Goal: Use online tool/utility: Utilize a website feature to perform a specific function

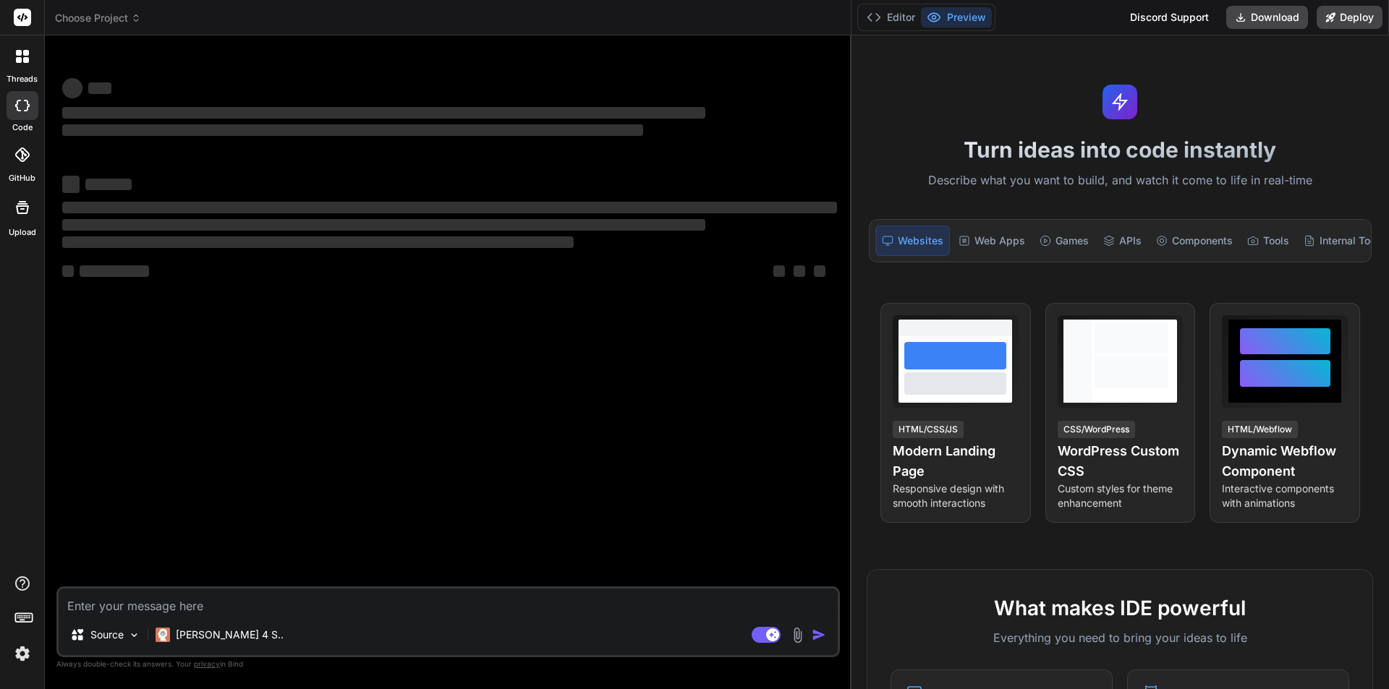
drag, startPoint x: 488, startPoint y: 279, endPoint x: 1265, endPoint y: 276, distance: 776.9
click at [1265, 276] on div "Choose Project Created with Pixso. Bind AI Web Search Created with Pixso. Code …" at bounding box center [717, 344] width 1344 height 689
type textarea "x"
click at [274, 613] on textarea at bounding box center [448, 602] width 779 height 26
type textarea "c"
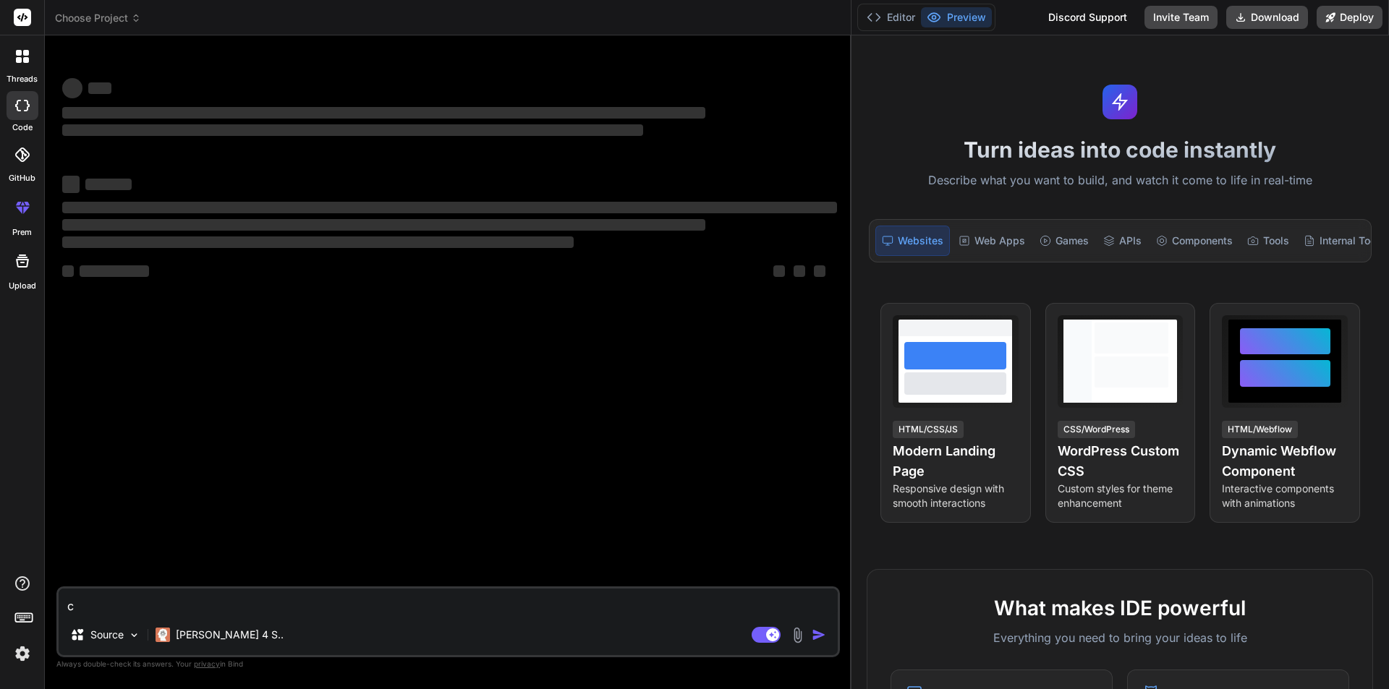
type textarea "x"
type textarea "corr"
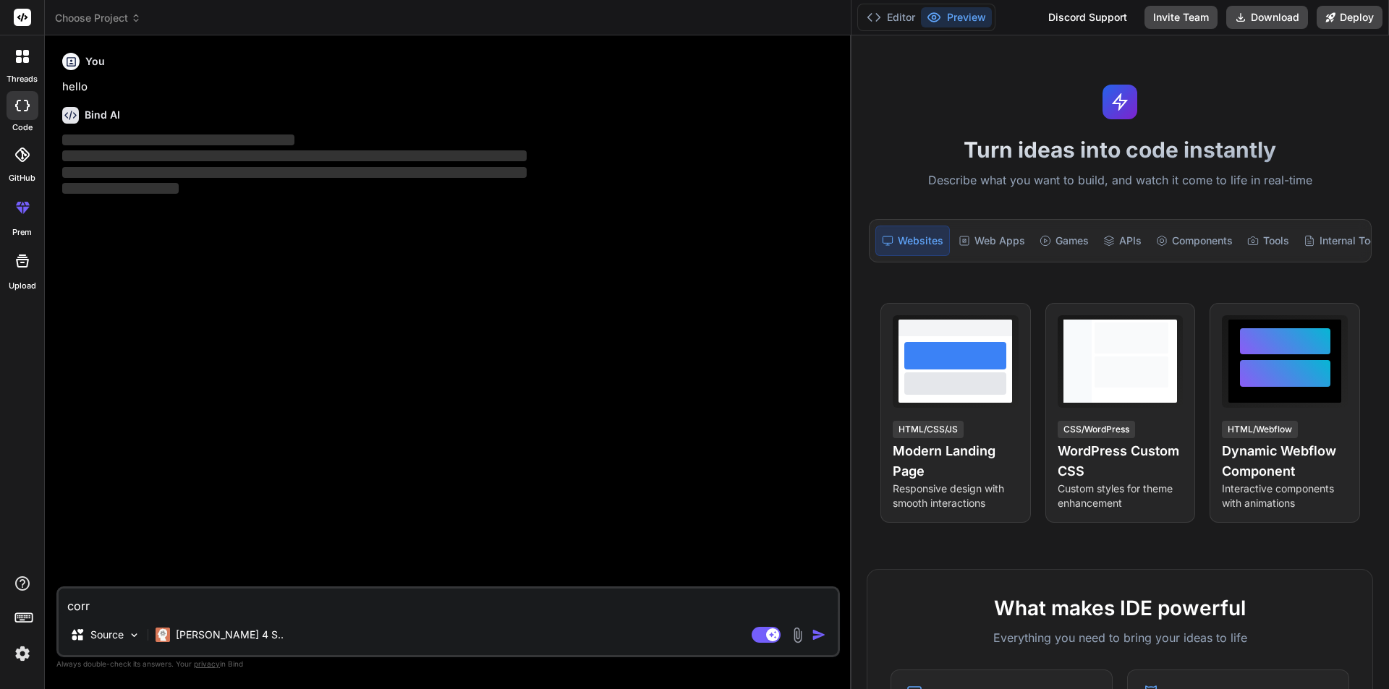
type textarea "x"
type textarea "corre"
type textarea "x"
type textarea "correc"
type textarea "x"
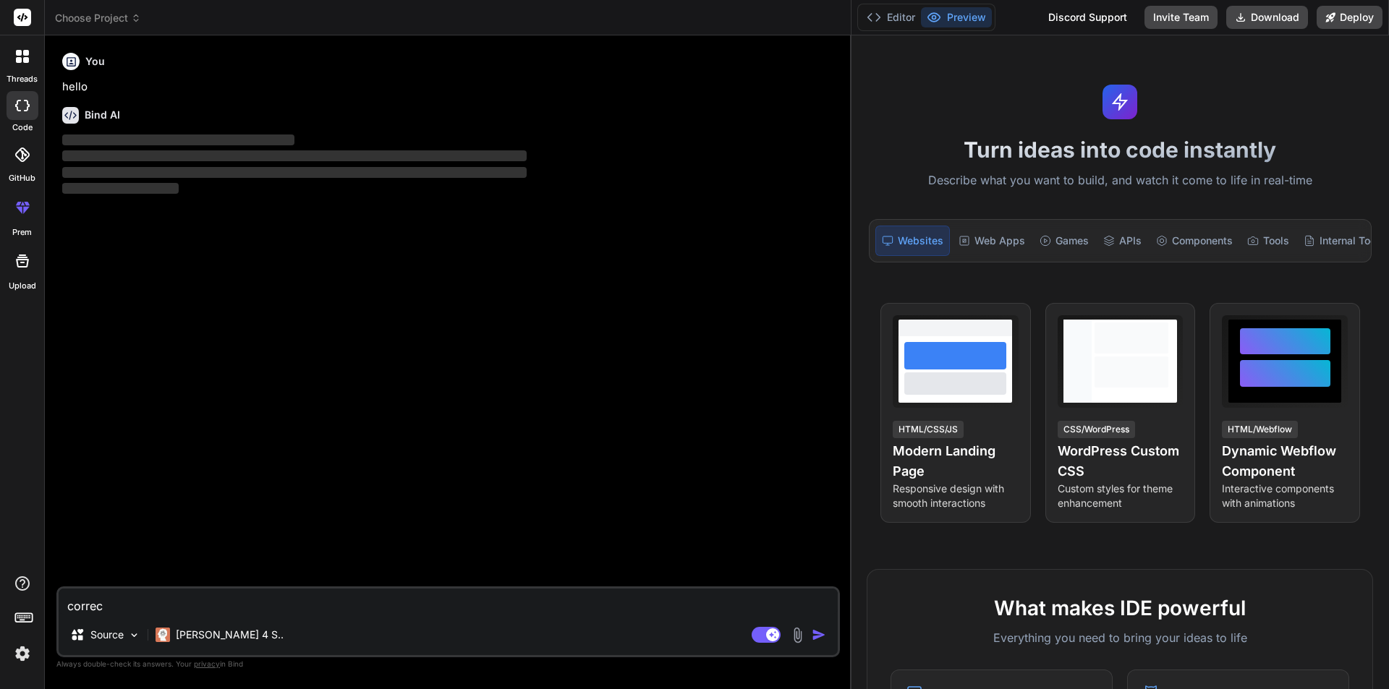
type textarea "correct"
type textarea "x"
type textarea "correct"
type textarea "x"
type textarea "correct g"
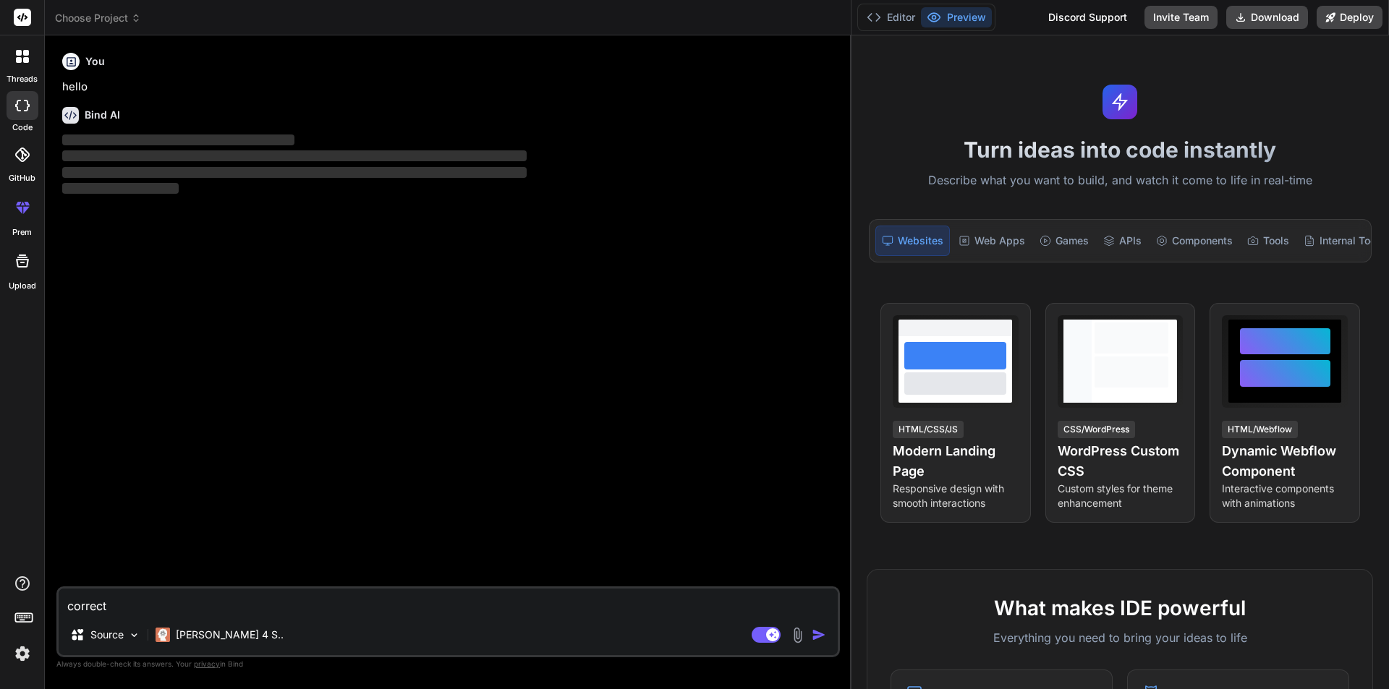
type textarea "x"
type textarea "correct gr"
type textarea "x"
type textarea "correct gra"
type textarea "x"
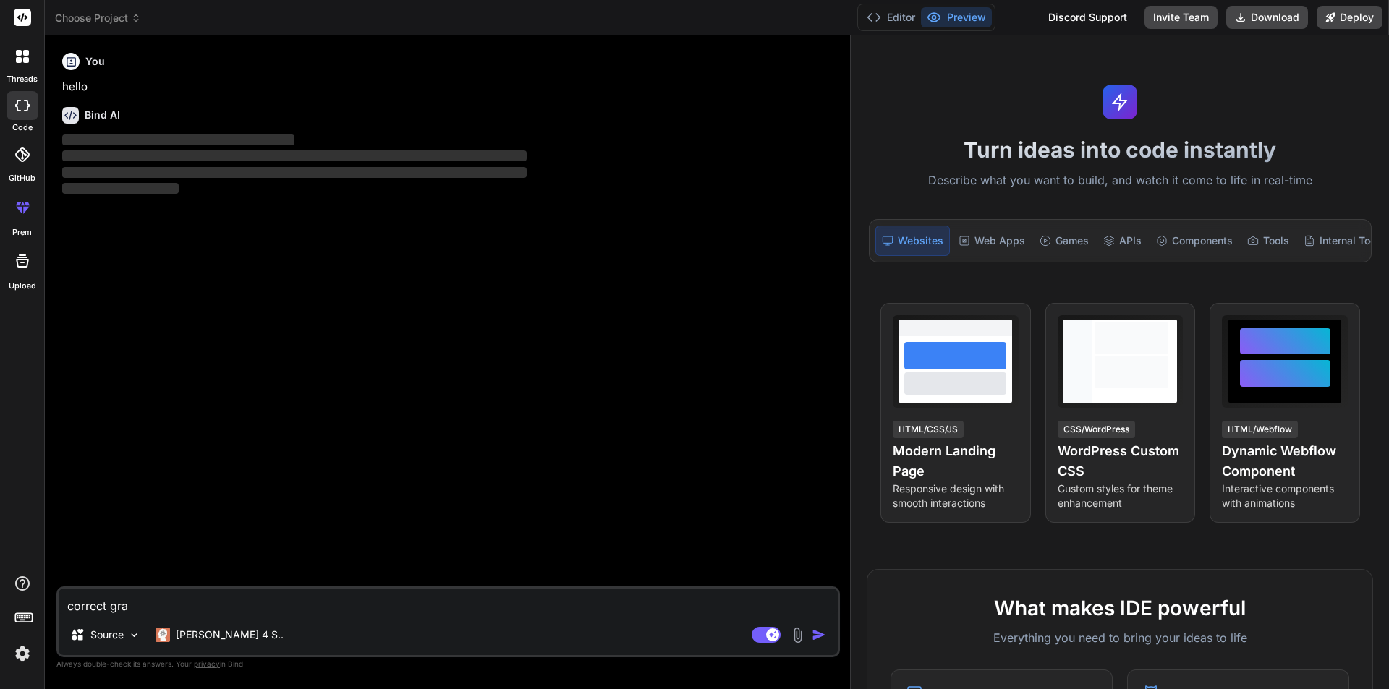
type textarea "correct gram"
type textarea "x"
type textarea "correct gramm"
type textarea "x"
type textarea "correct gramma"
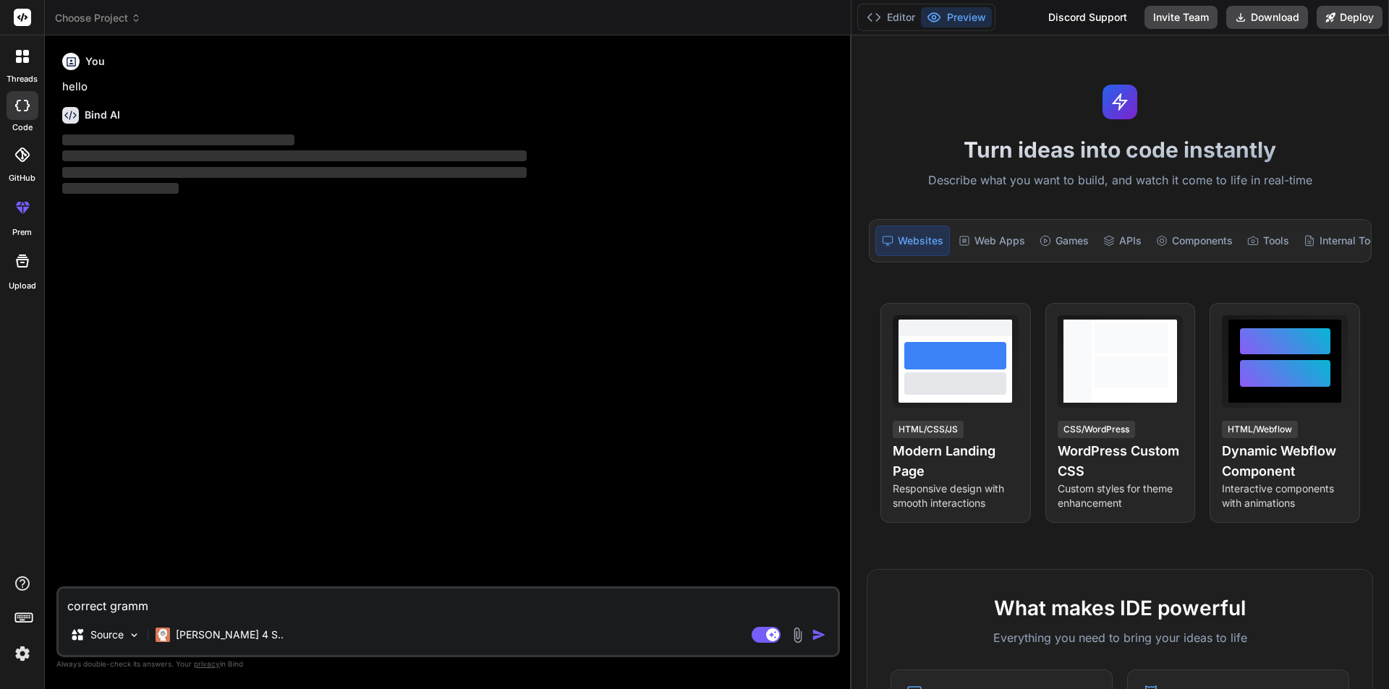
type textarea "x"
type textarea "correct grammar"
type textarea "x"
type textarea "correct grammar"
type textarea "x"
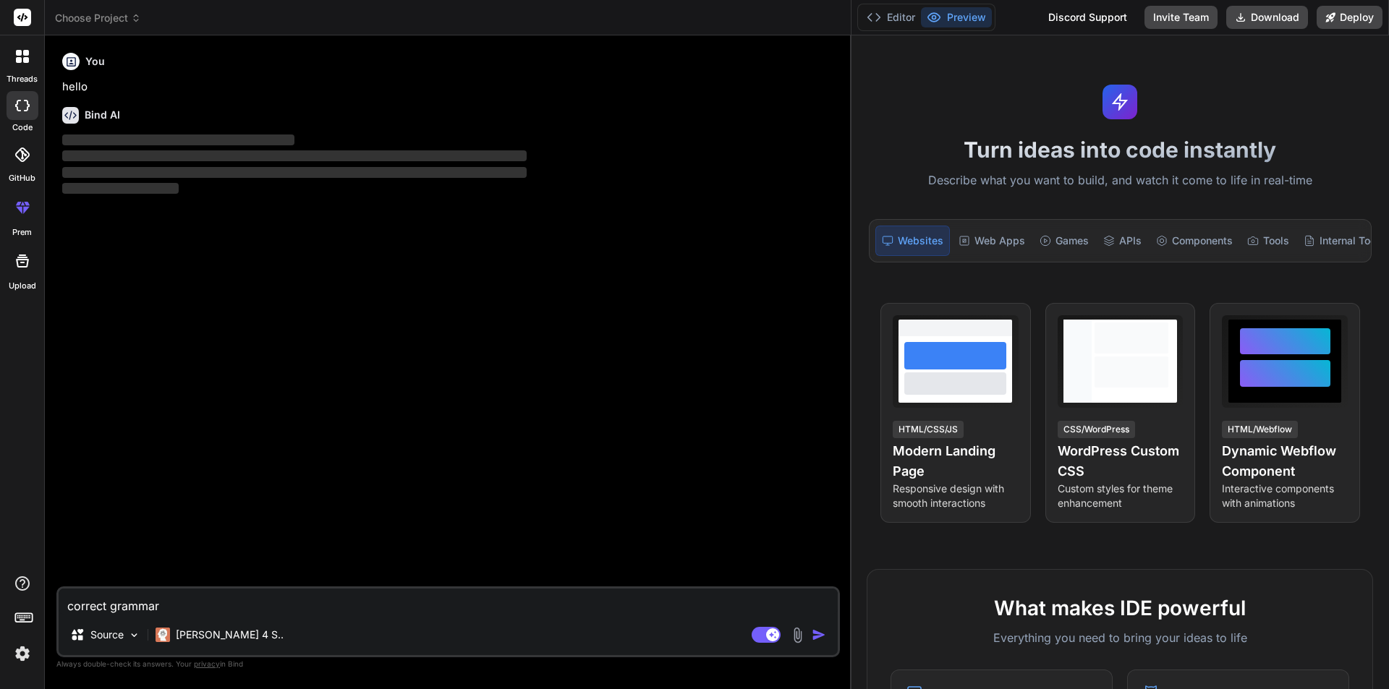
type textarea "correct grammar a"
type textarea "x"
type textarea "correct grammar an"
type textarea "x"
type textarea "correct grammar and"
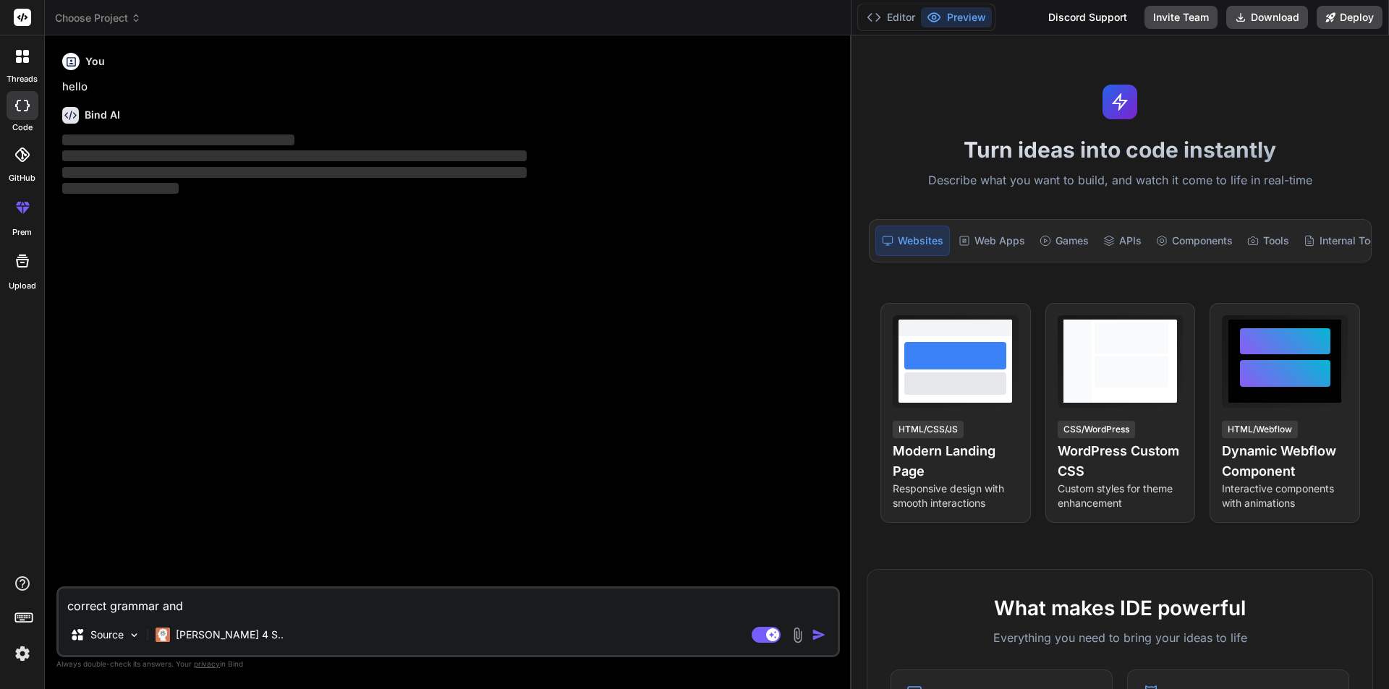
type textarea "x"
type textarea "correct grammar and"
type textarea "x"
type textarea "correct grammar and m"
type textarea "x"
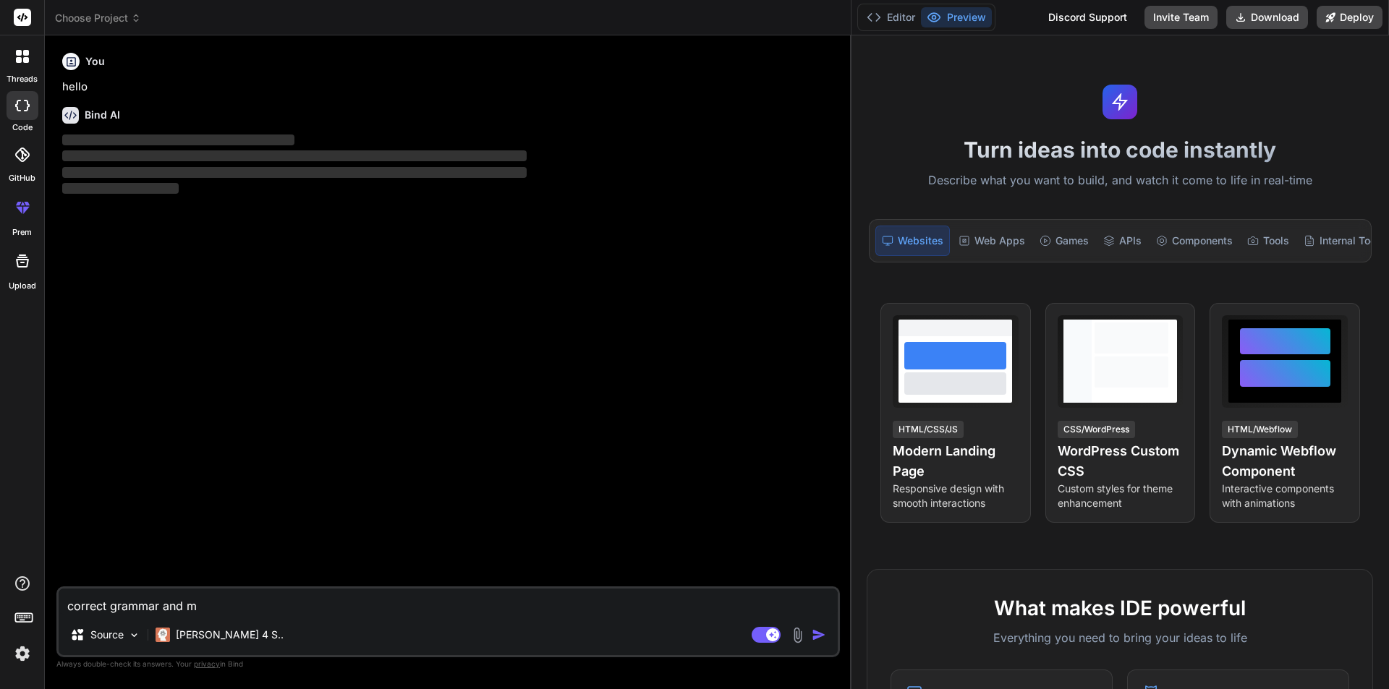
type textarea "correct grammar and ma"
type textarea "x"
type textarea "correct grammar and mak"
type textarea "x"
type textarea "correct grammar and make"
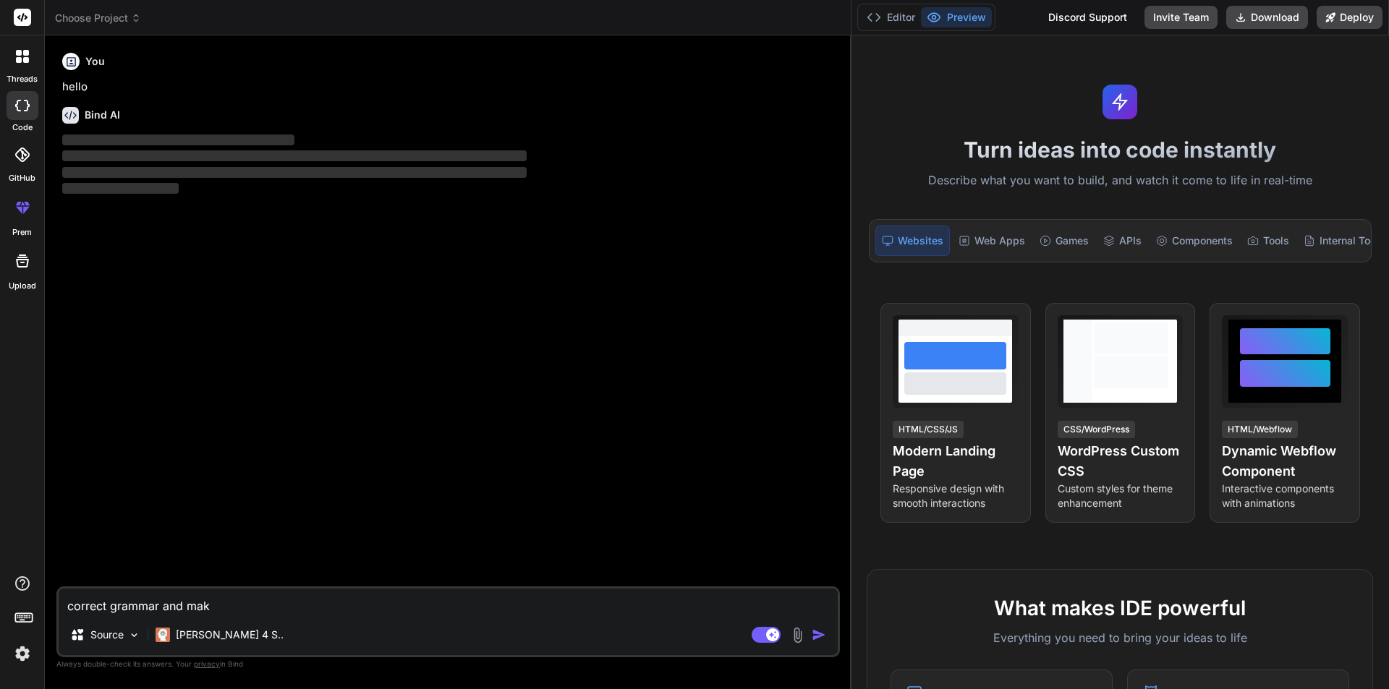
type textarea "x"
type textarea "correct grammar and make"
type textarea "x"
type textarea "correct grammar and make t"
type textarea "x"
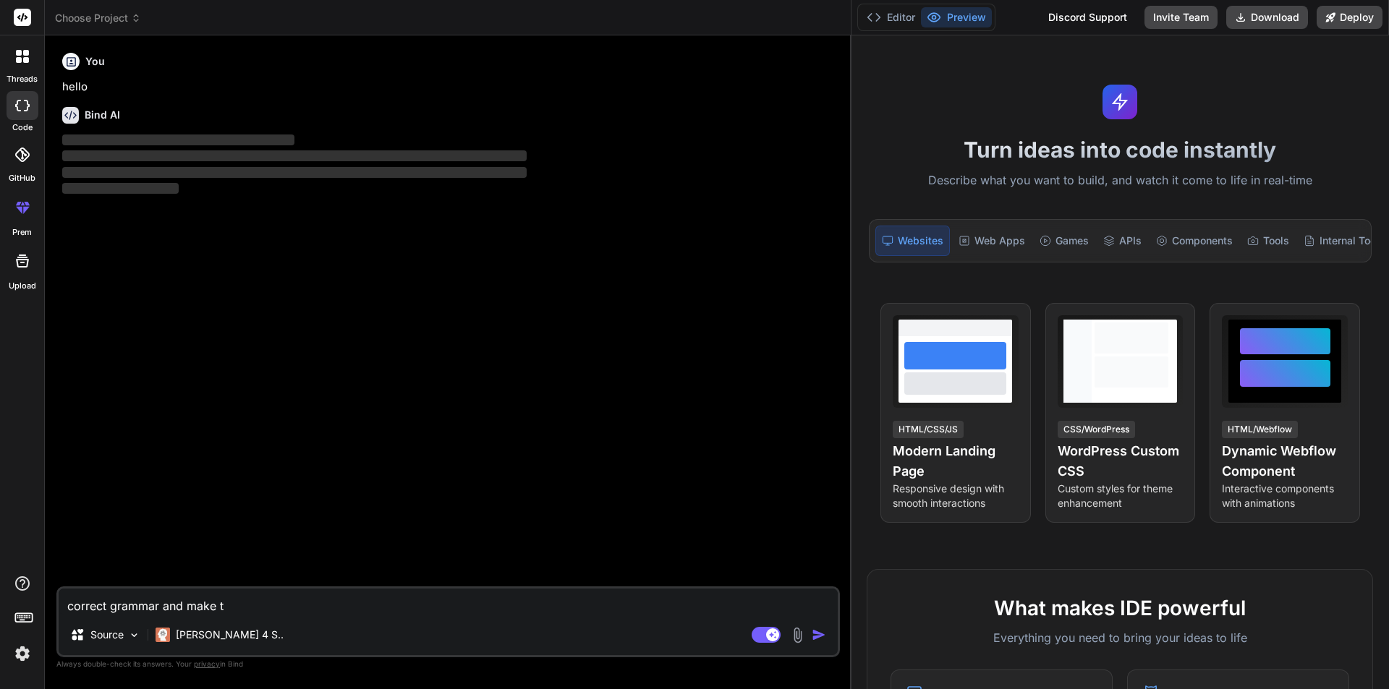
type textarea "correct grammar and make ti"
type textarea "x"
type textarea "correct grammar and make t"
type textarea "x"
type textarea "correct grammar and make"
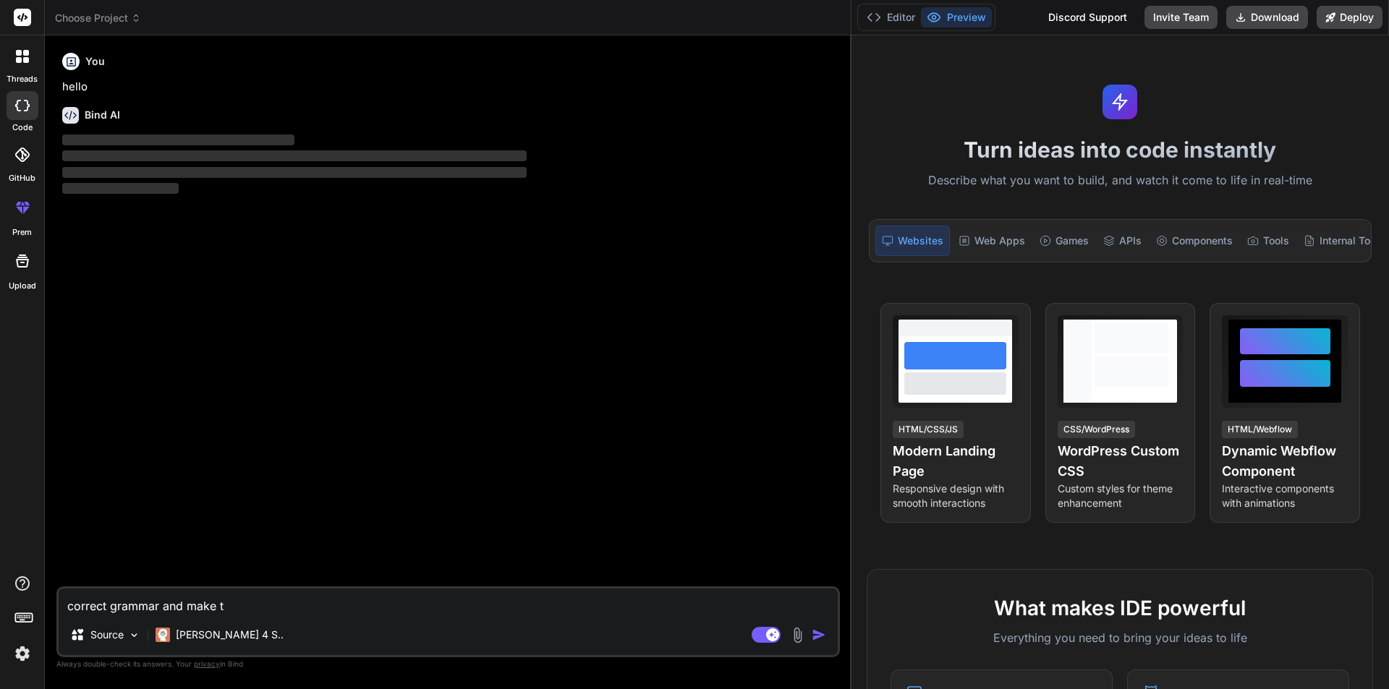
type textarea "x"
type textarea "correct grammar and make i"
type textarea "x"
type textarea "correct grammar and make it"
type textarea "x"
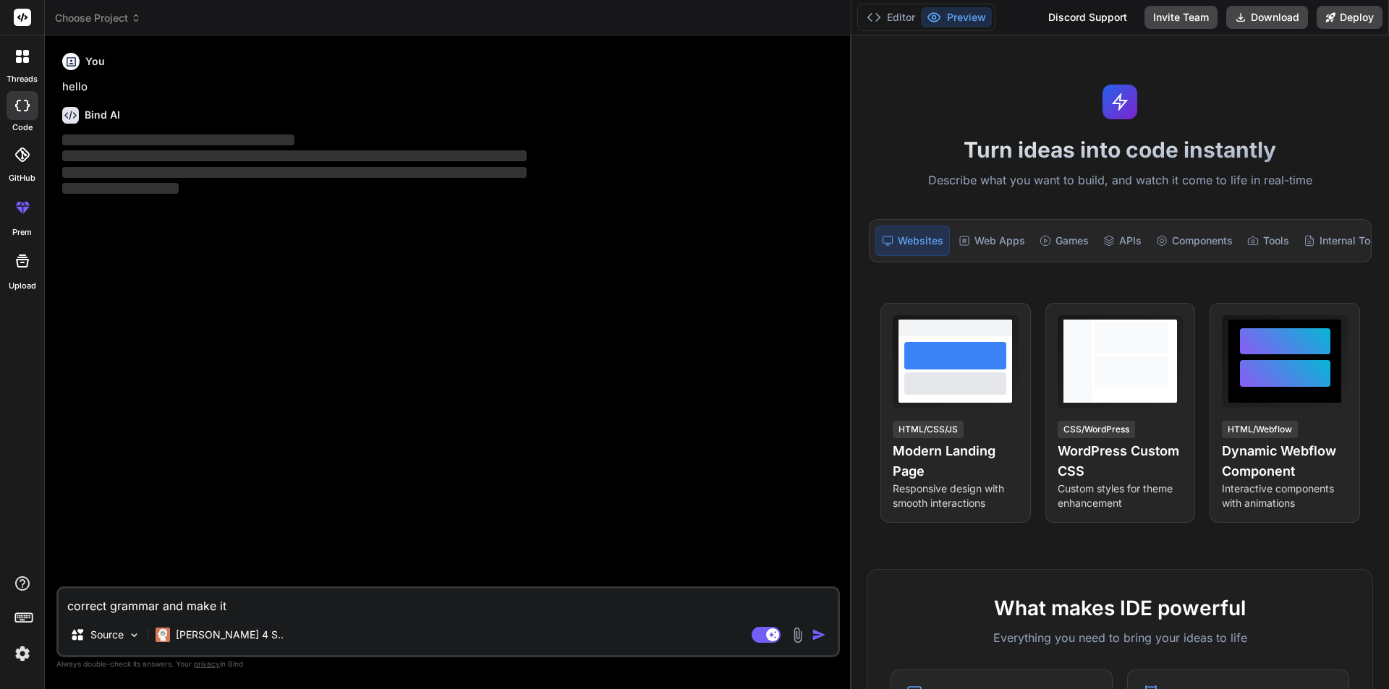
type textarea "correct grammar and make it"
type textarea "x"
type textarea "correct grammar and make it f"
type textarea "x"
type textarea "correct grammar and make it fo"
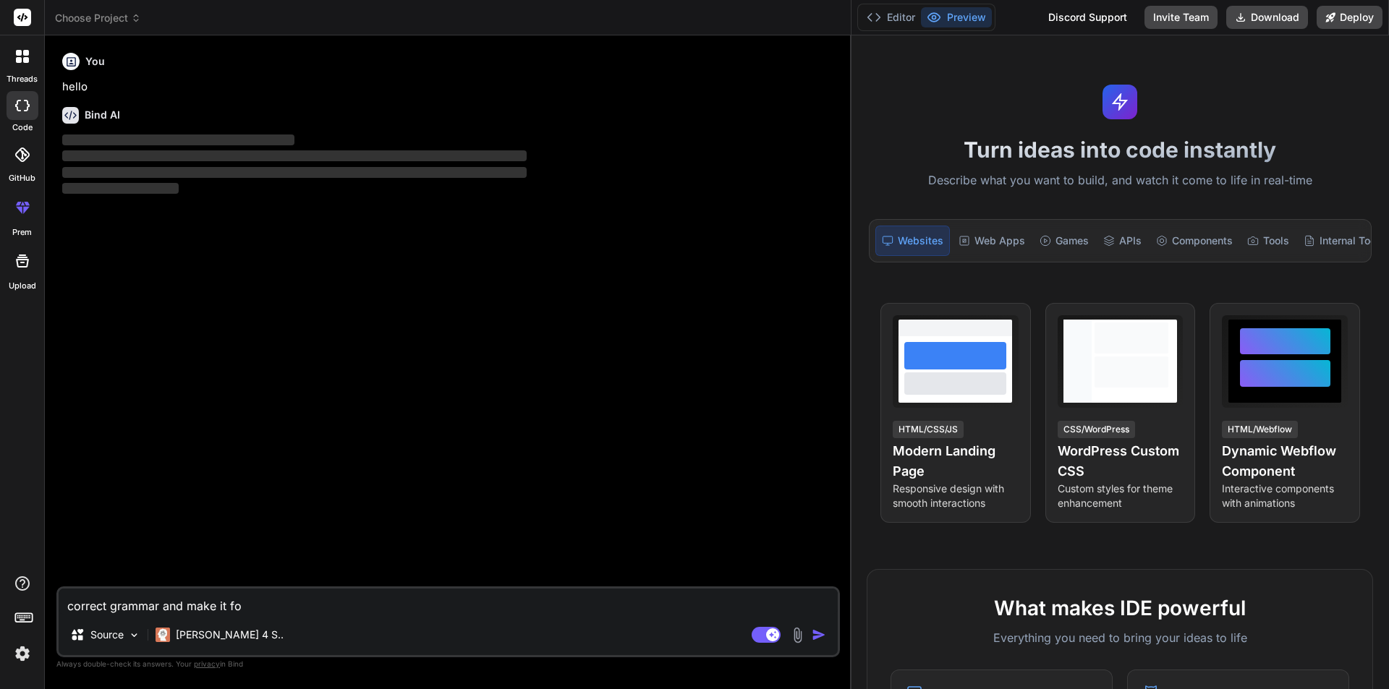
type textarea "x"
type textarea "correct grammar and make it for"
type textarea "x"
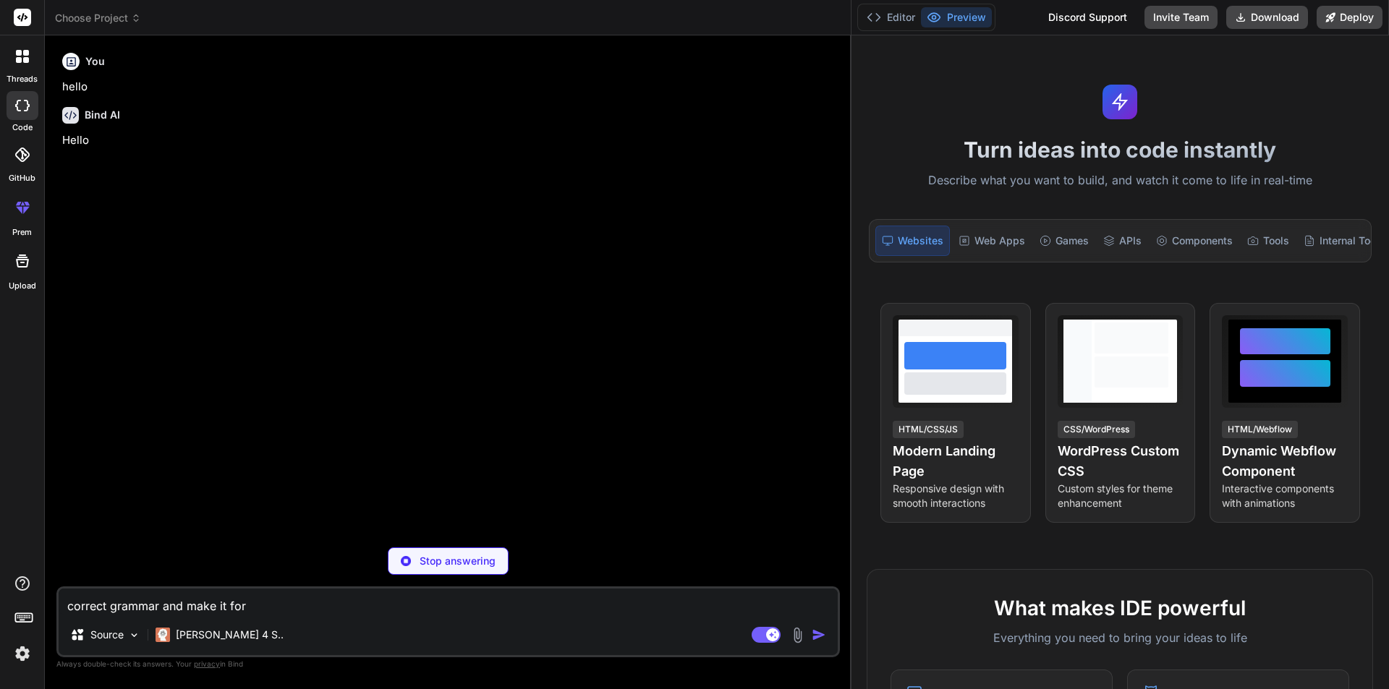
type textarea "correct grammar and make it form"
type textarea "x"
type textarea "correct grammar and make it forma"
type textarea "x"
type textarea "correct grammar and make it formal"
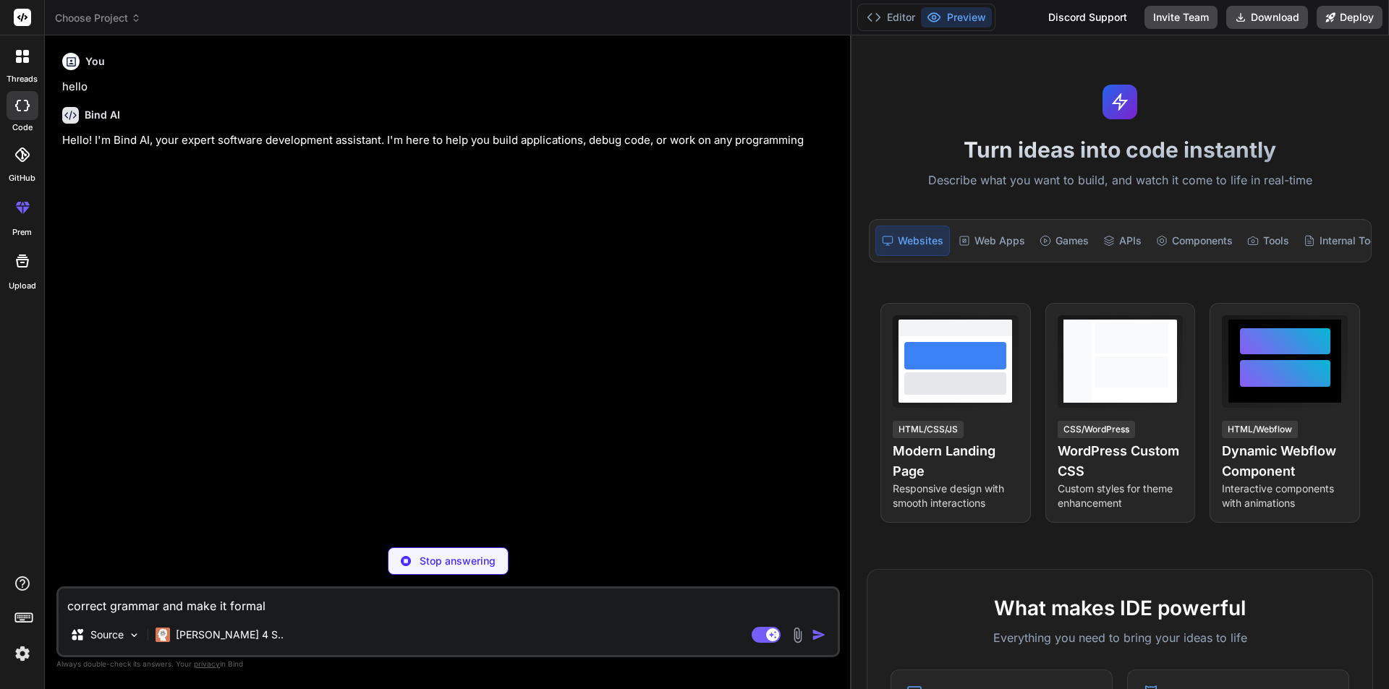
type textarea "x"
type textarea "correct grammar and make it formal"
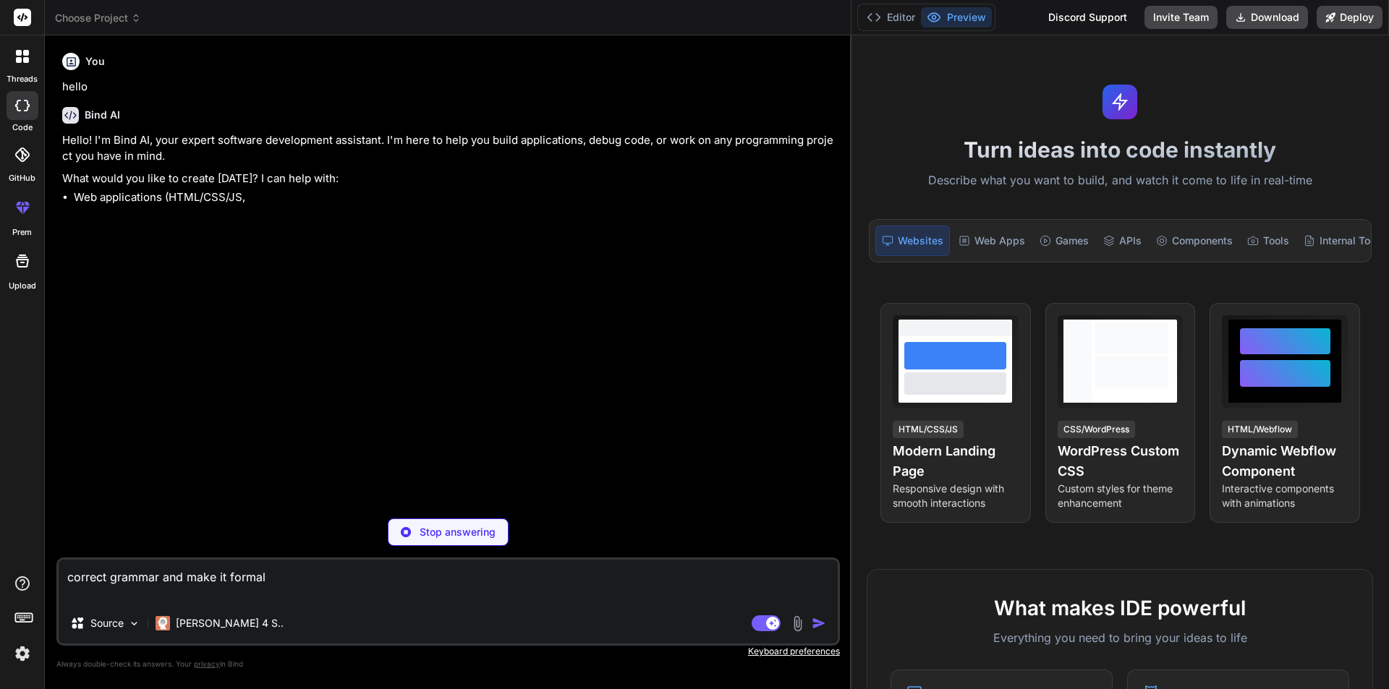
type textarea "x"
type textarea "correct grammar and make it formal • Worked on to perform testing for add promo…"
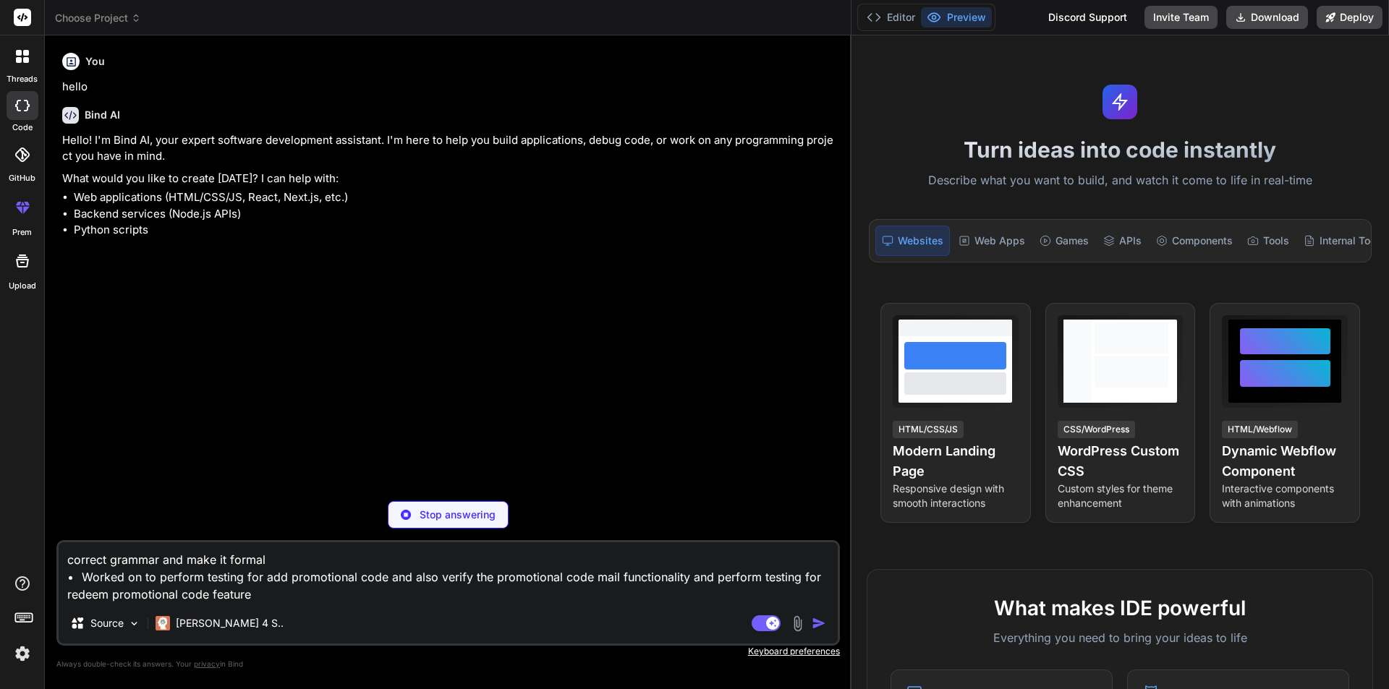
type textarea "x"
type textarea "correct grammar and make it formal • Worked on to perform testing for add promo…"
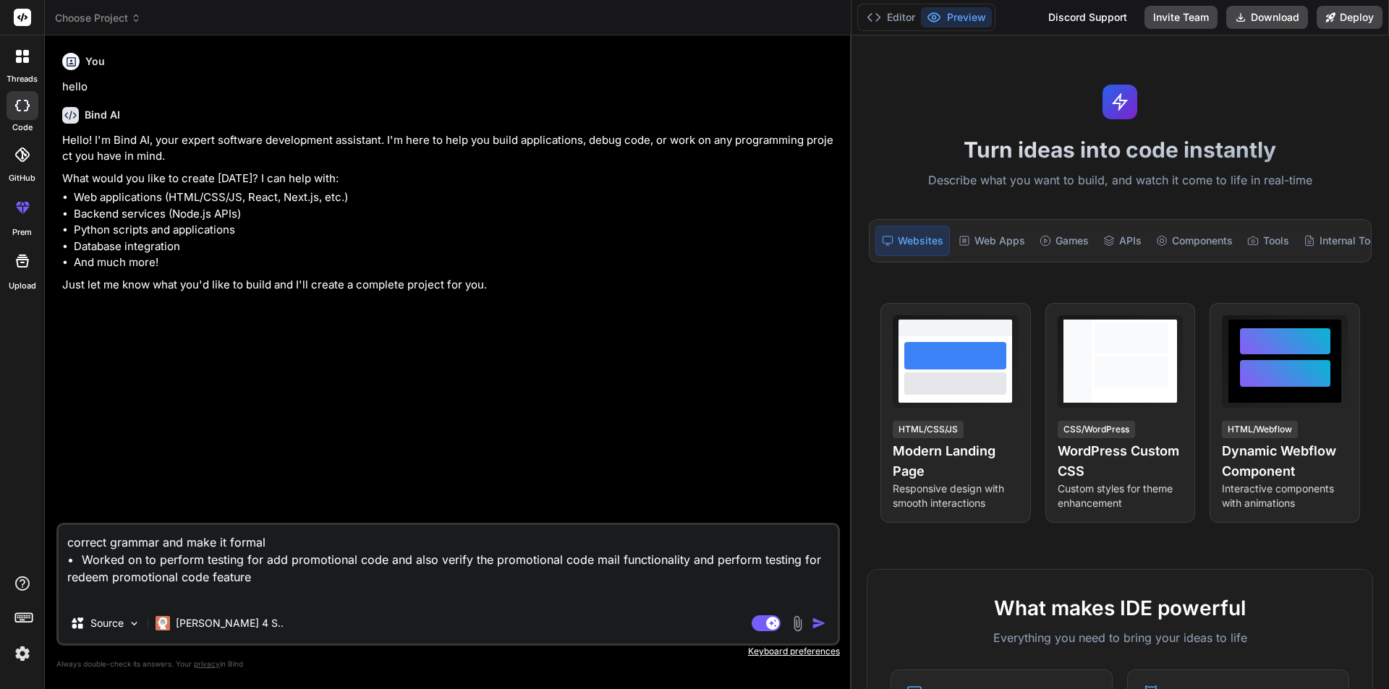
type textarea "x"
type textarea "correct grammar and make it formal • Worked on to perform testing for add promo…"
click at [815, 628] on img "button" at bounding box center [819, 623] width 14 height 14
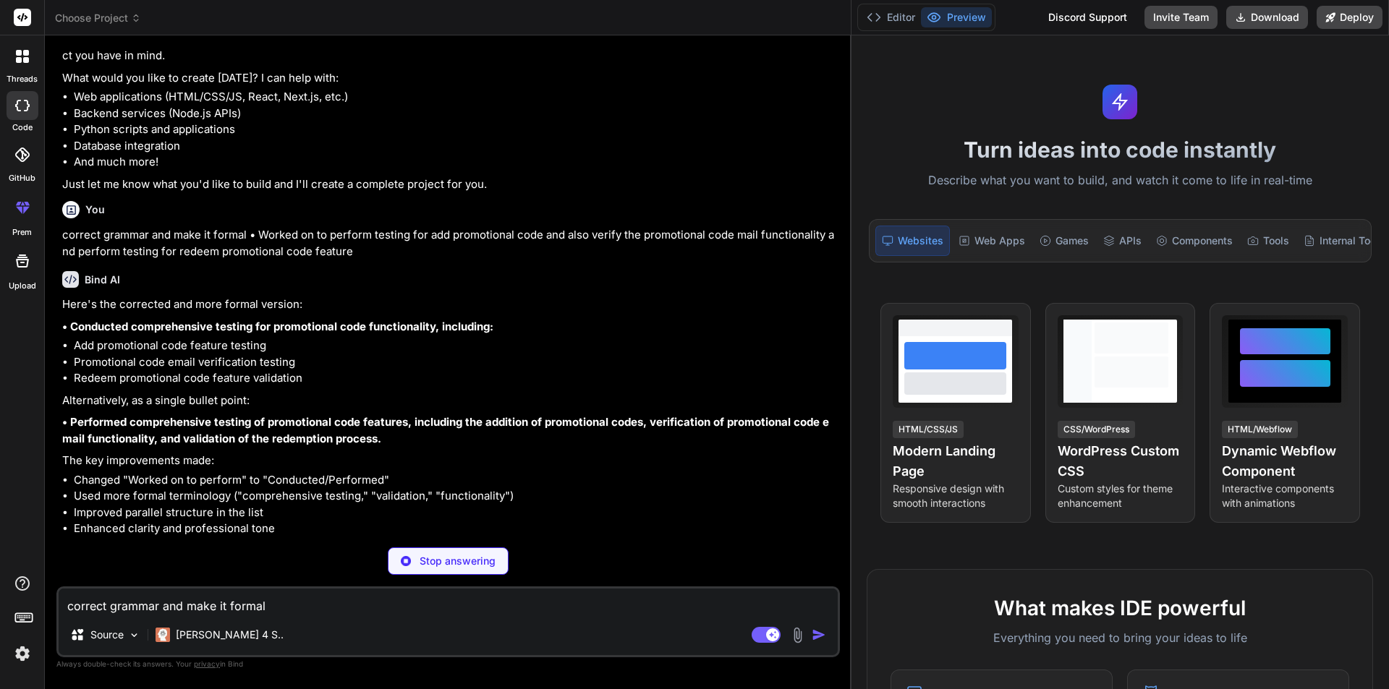
scroll to position [51, 0]
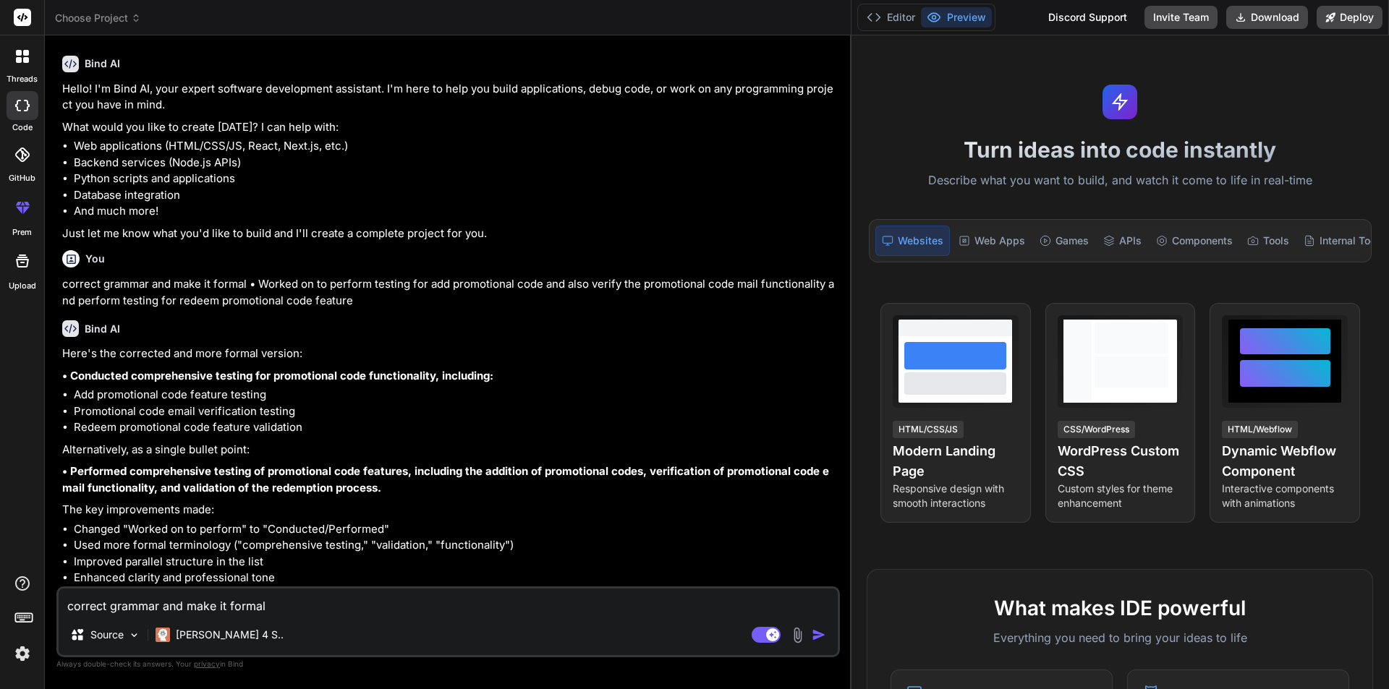
type textarea "x"
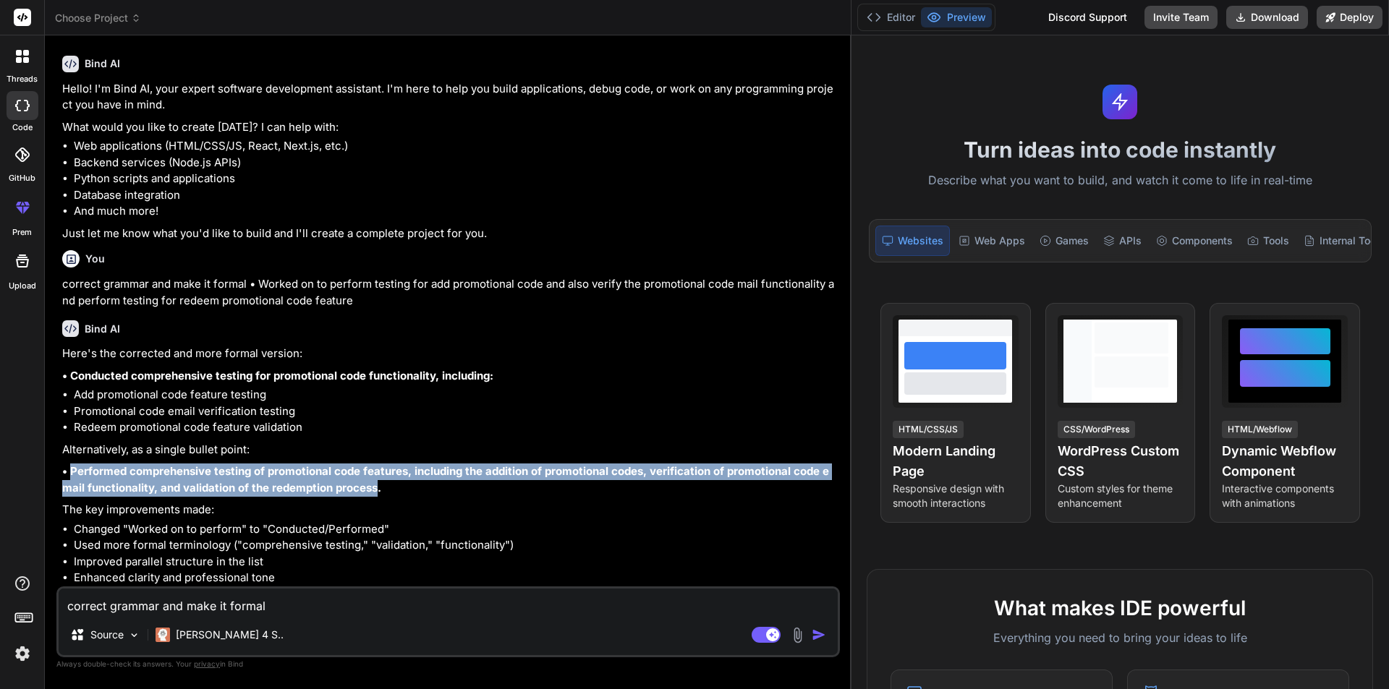
drag, startPoint x: 368, startPoint y: 485, endPoint x: 70, endPoint y: 473, distance: 298.3
click at [70, 473] on strong "• Performed comprehensive testing of promotional code features, including the a…" at bounding box center [445, 479] width 767 height 30
copy strong "Performed comprehensive testing of promotional code features, including the add…"
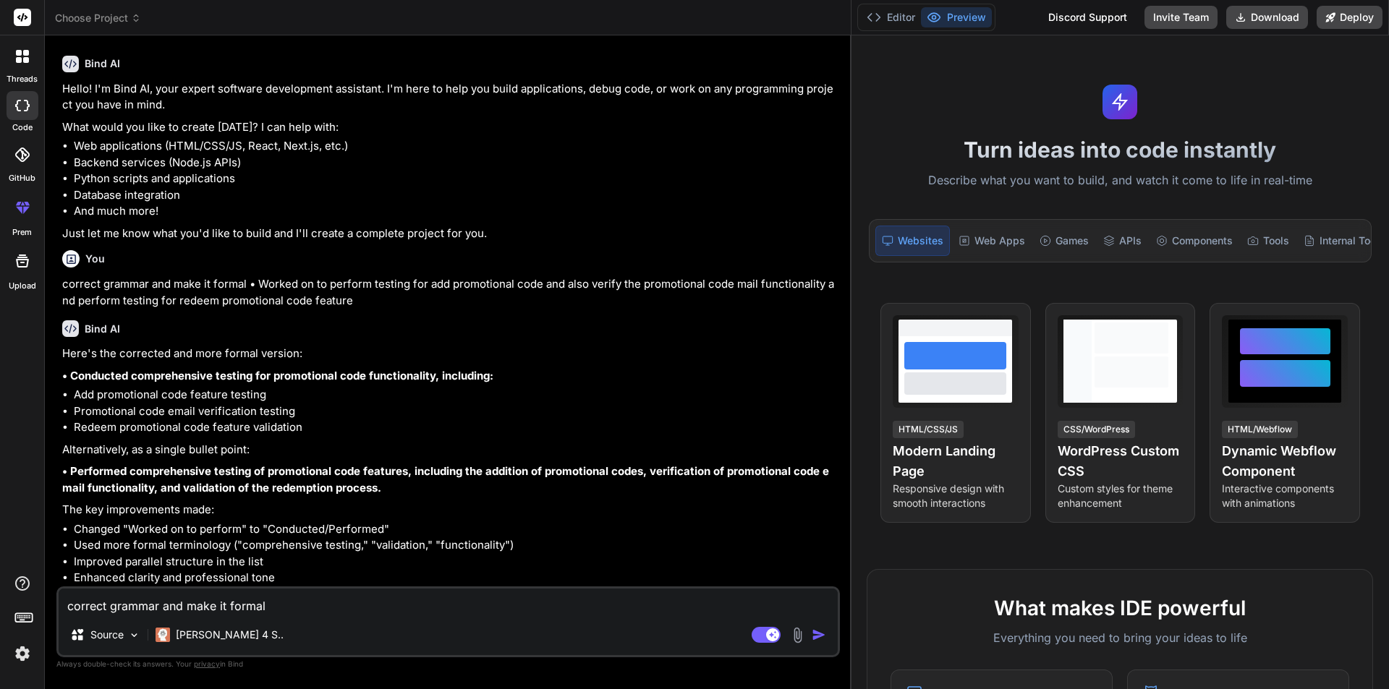
click at [171, 613] on textarea "correct grammar and make it formal • Worked on to perform testing for add promo…" at bounding box center [448, 602] width 779 height 26
type textarea "c"
type textarea "x"
type textarea "co"
type textarea "x"
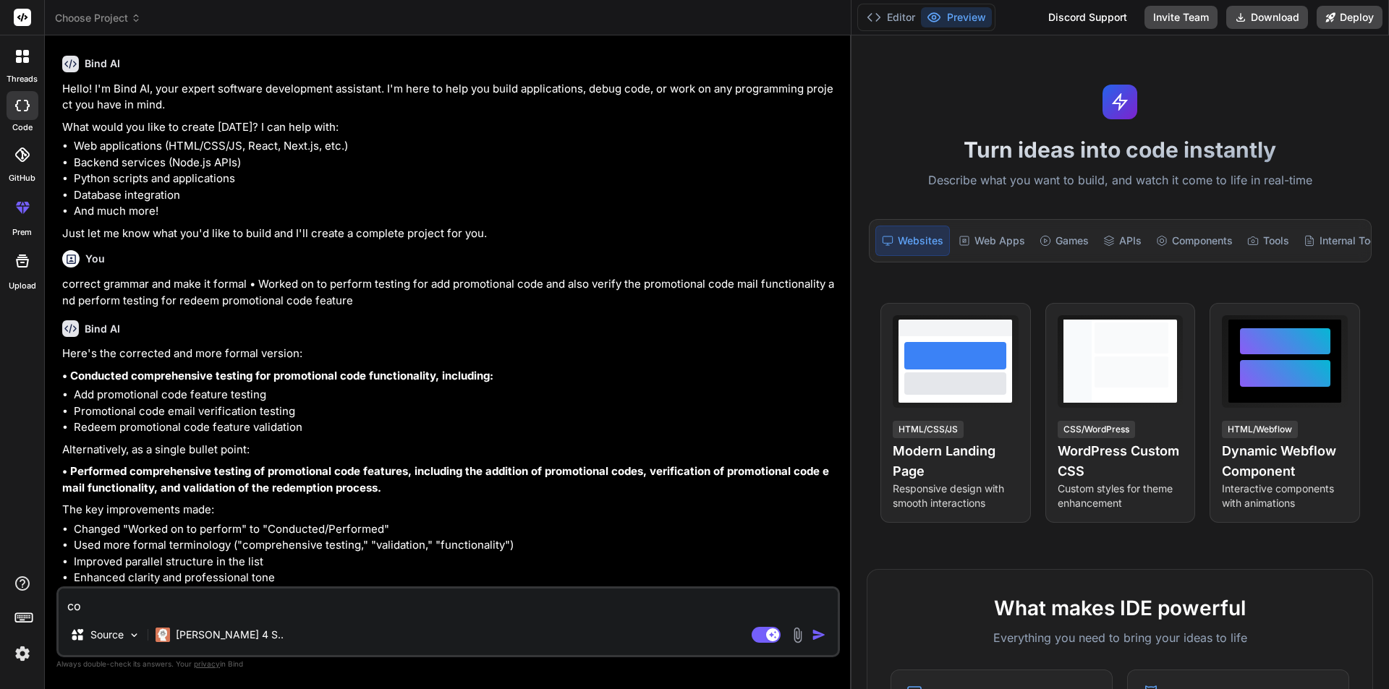
type textarea "cor"
type textarea "x"
type textarea "corr"
type textarea "x"
type textarea "corre"
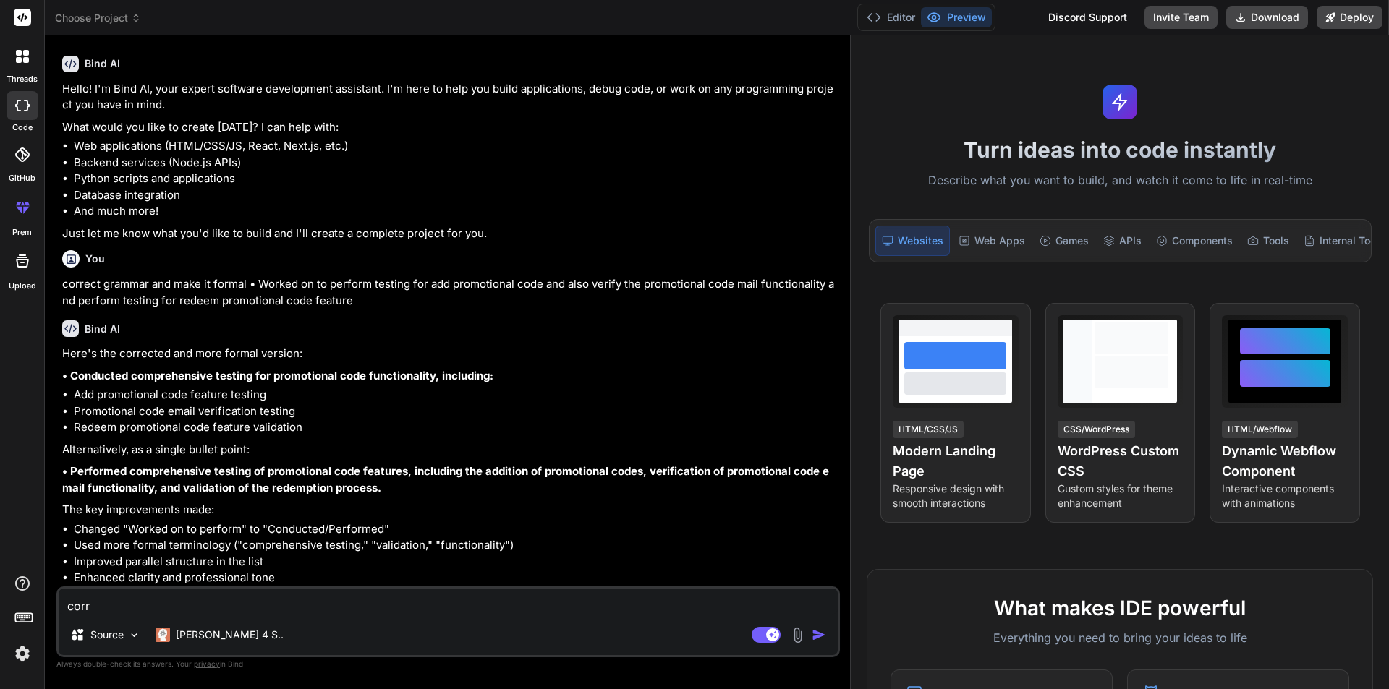
type textarea "x"
type textarea "correc"
type textarea "x"
type textarea "correct"
type textarea "x"
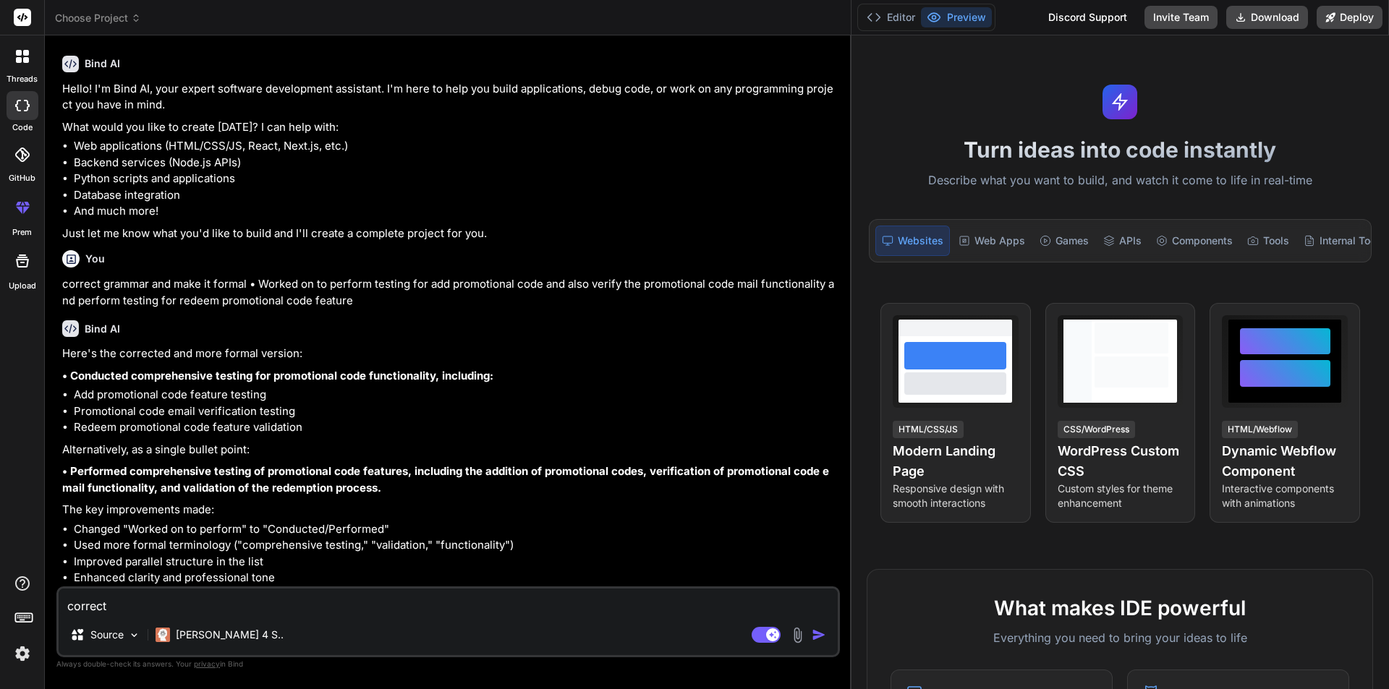
type textarea "correct"
type textarea "x"
type textarea "correct g"
type textarea "x"
type textarea "correct gr"
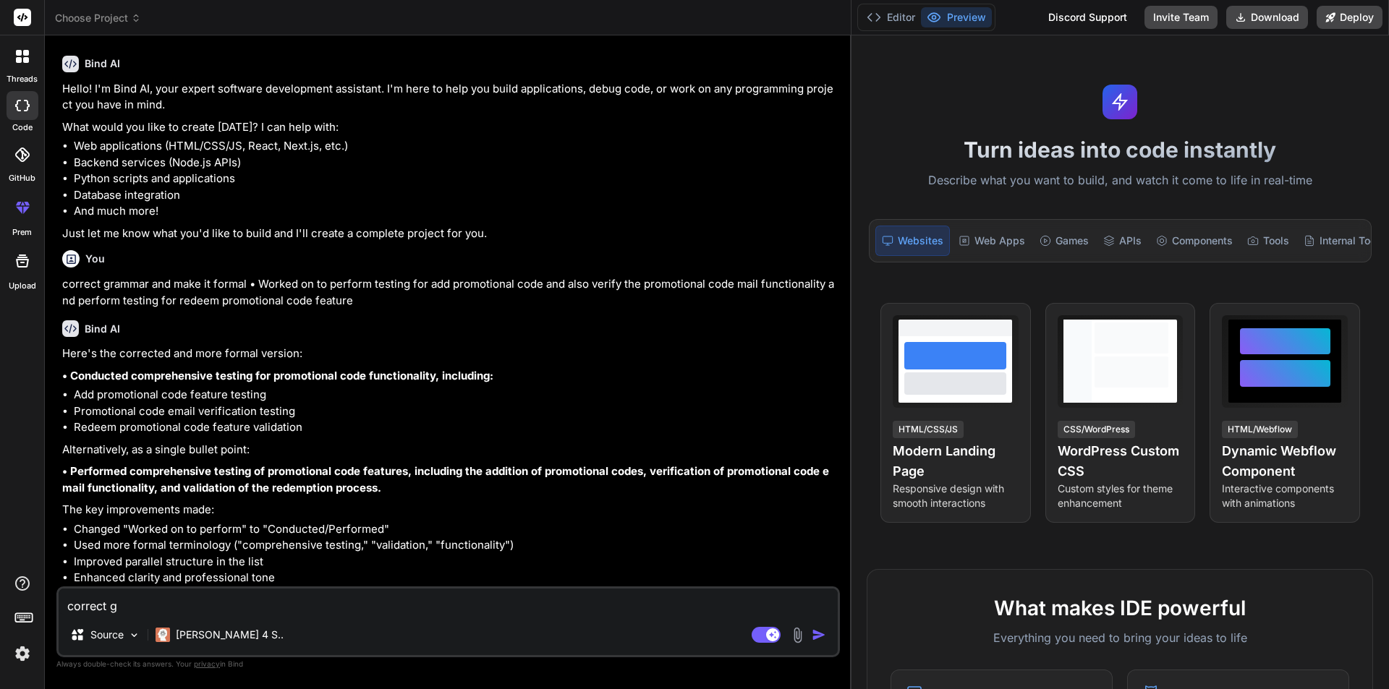
type textarea "x"
type textarea "correct gra"
type textarea "x"
type textarea "correct gram"
type textarea "x"
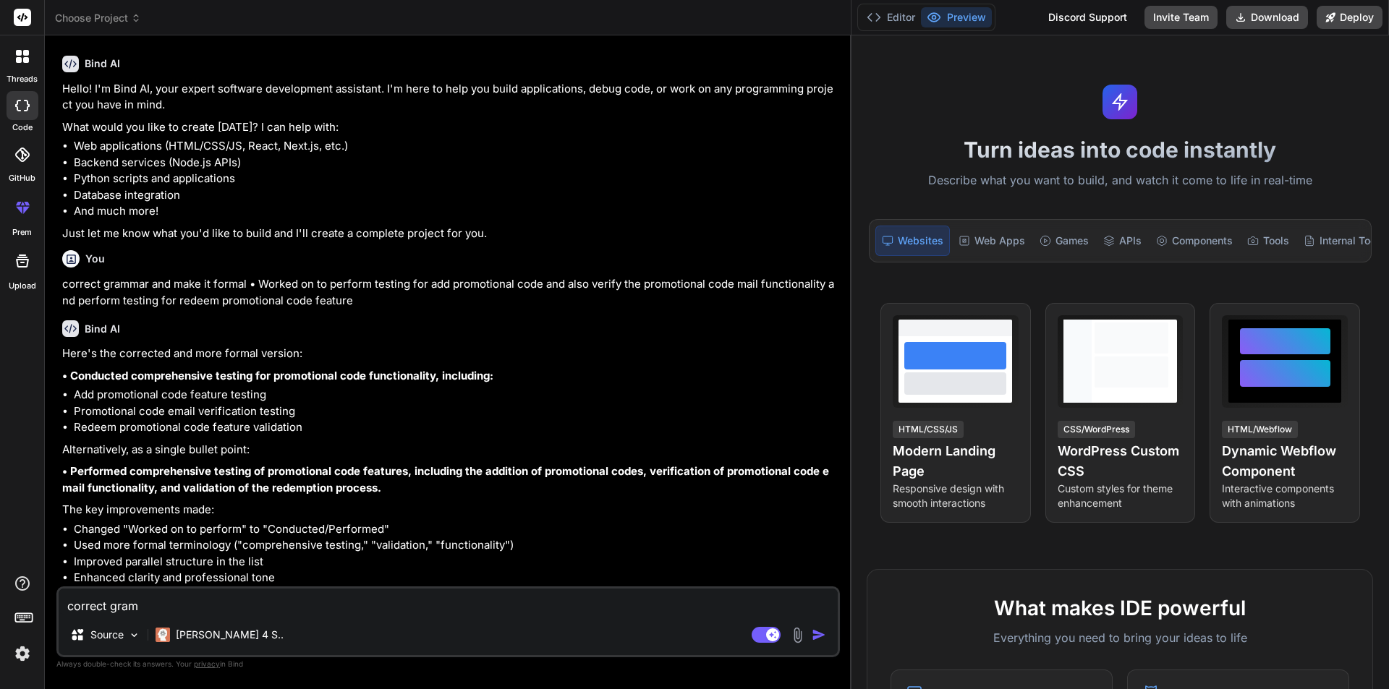
type textarea "correct gramm"
type textarea "x"
type textarea "correct grammr"
type textarea "x"
type textarea "correct grammra"
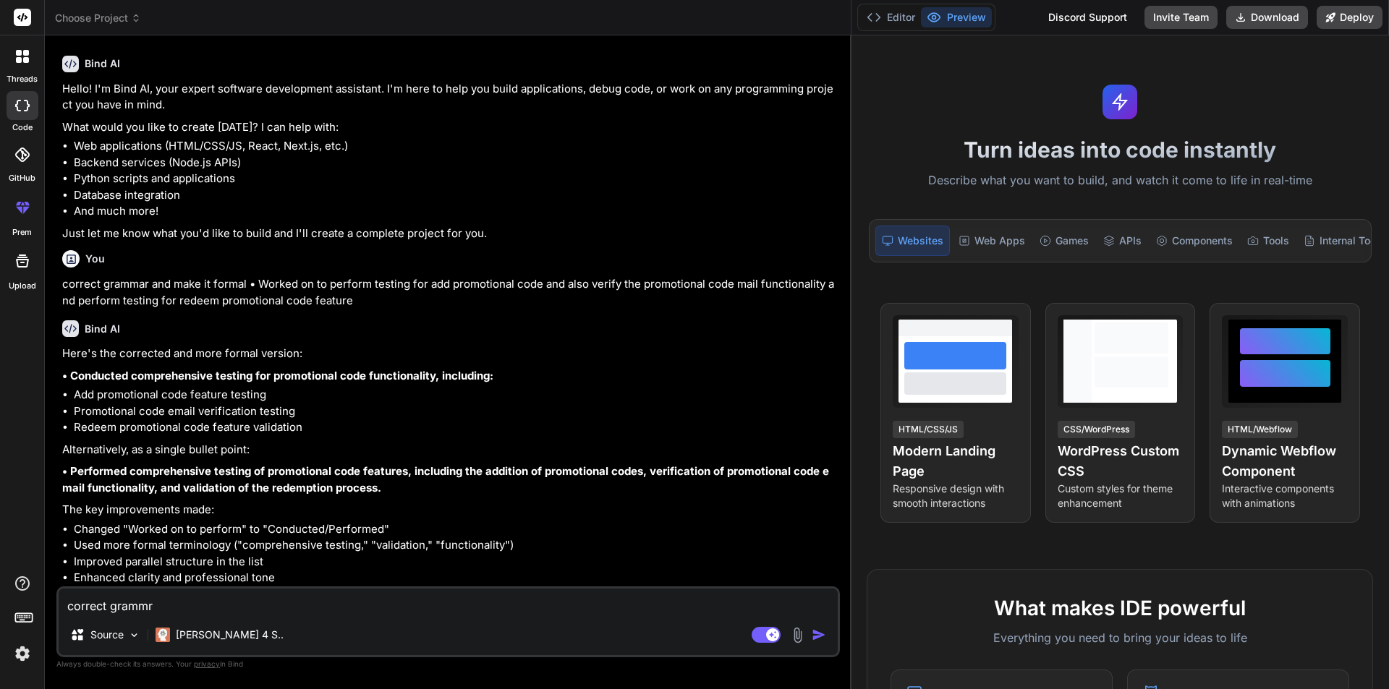
type textarea "x"
type textarea "correct grammra"
type textarea "x"
type textarea "correct grammra"
type textarea "x"
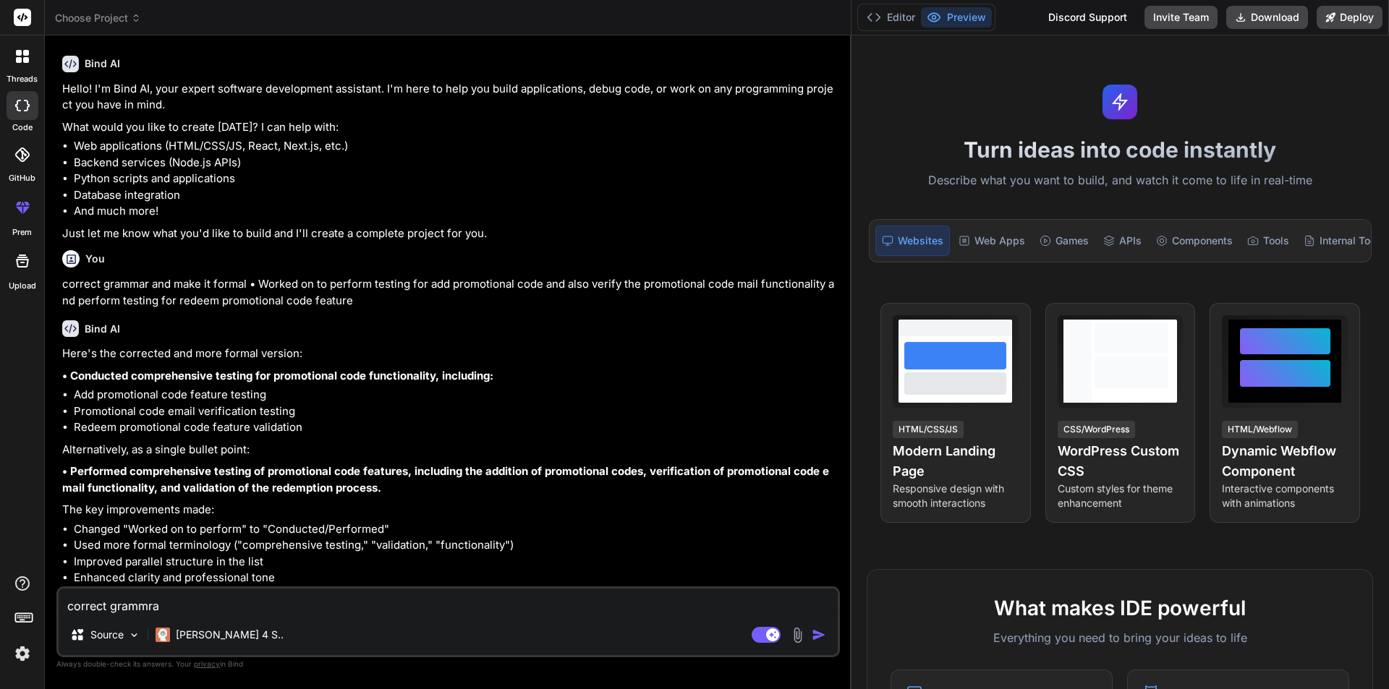
type textarea "correct grammr"
type textarea "x"
type textarea "correct gramm"
type textarea "x"
type textarea "correct gramma"
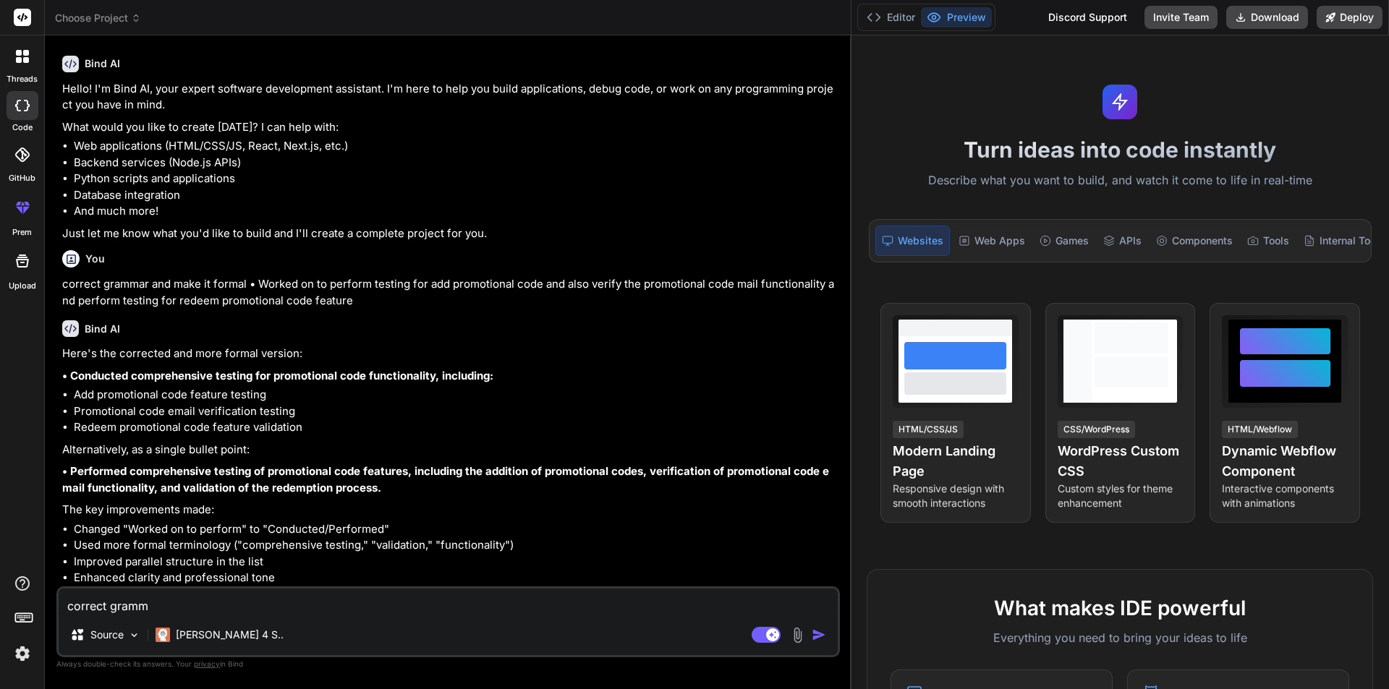
type textarea "x"
type textarea "correct grammar"
type textarea "x"
type textarea "correct grammar"
type textarea "x"
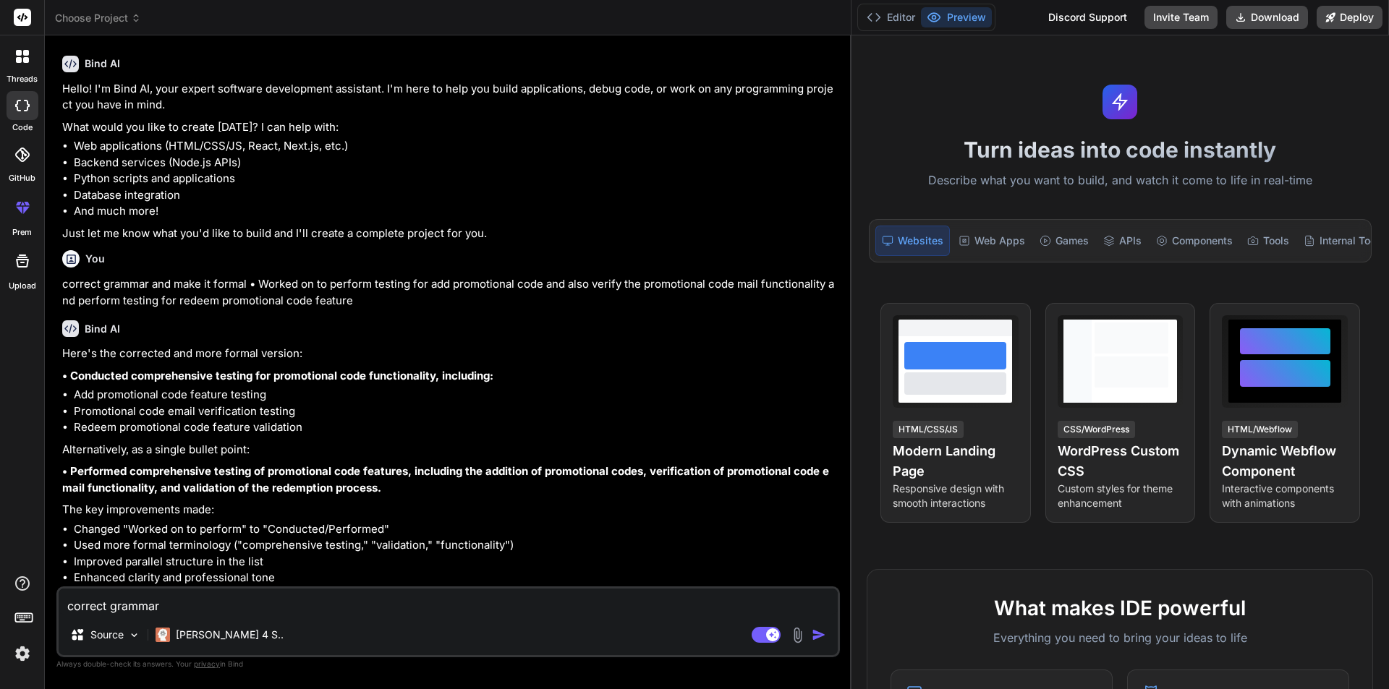
type textarea "correct grammar n"
type textarea "x"
type textarea "correct grammar"
type textarea "x"
type textarea "correct grammar a"
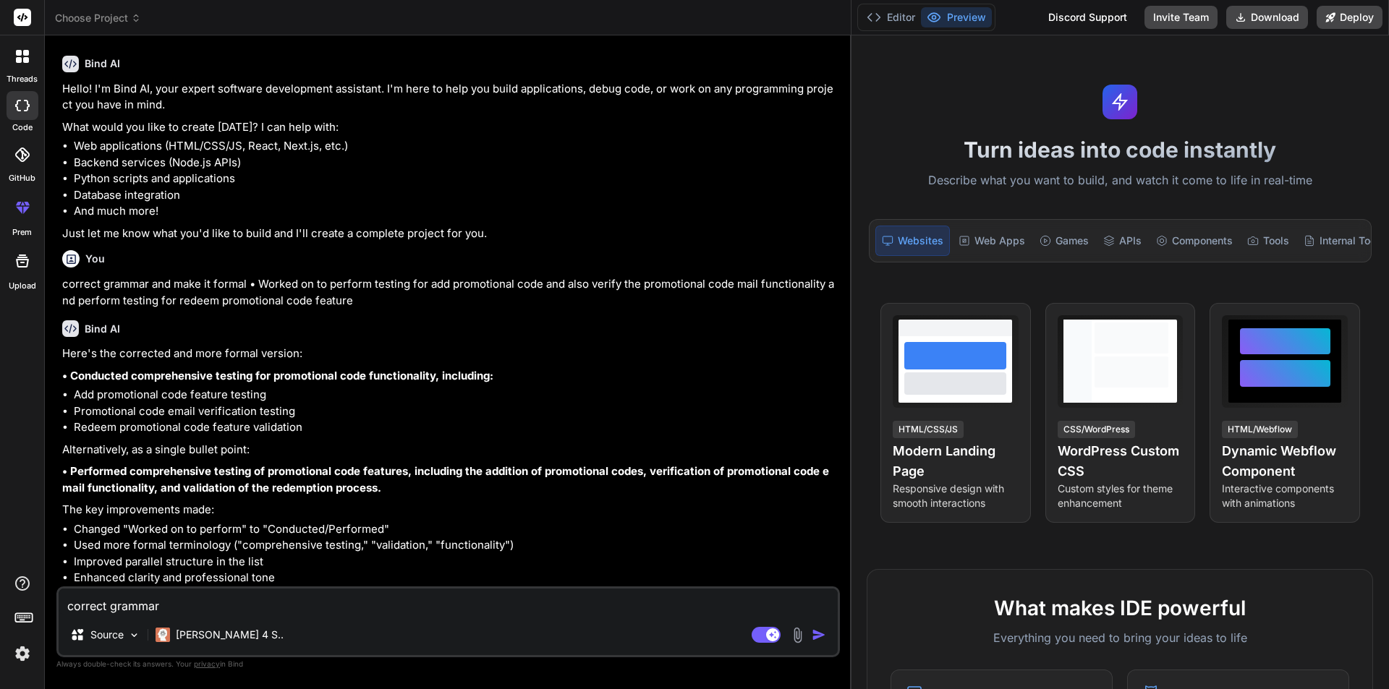
type textarea "x"
type textarea "correct grammar an"
type textarea "x"
type textarea "correct grammar and"
type textarea "x"
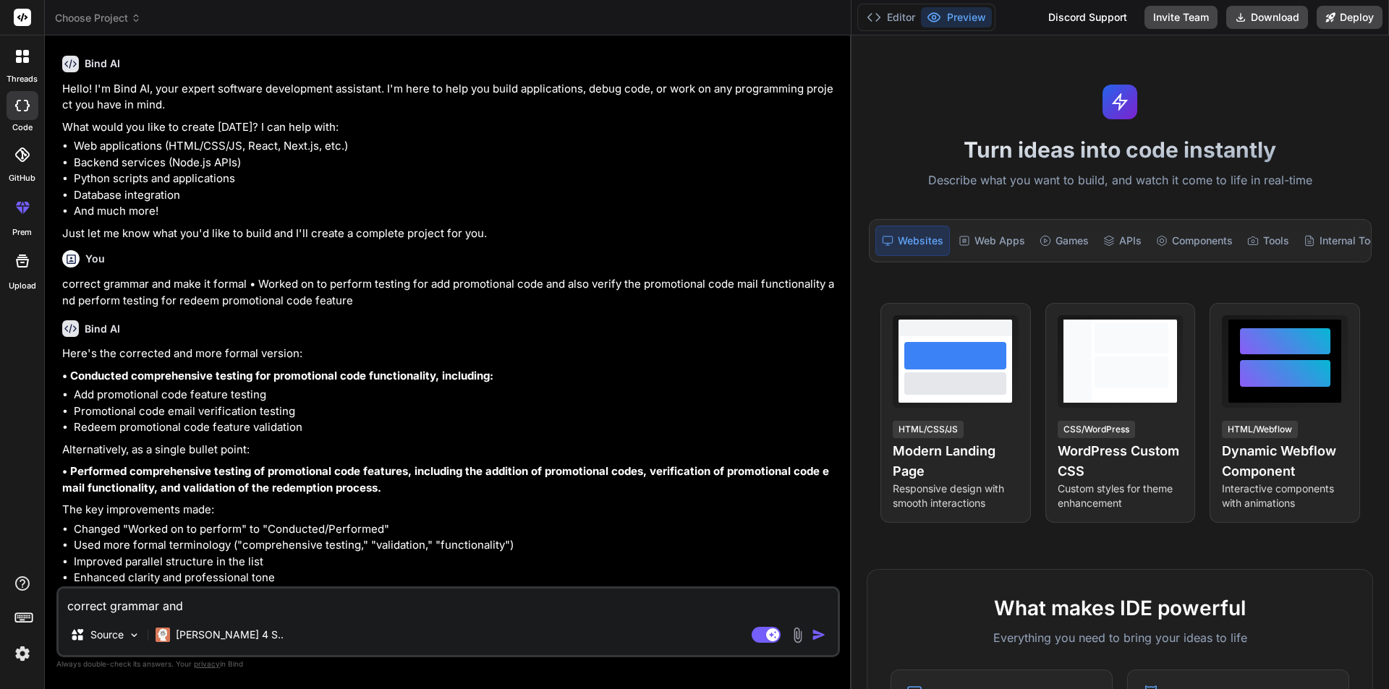
type textarea "correct grammar and"
type textarea "x"
type textarea "correct grammar and m"
type textarea "x"
type textarea "correct grammar and ma"
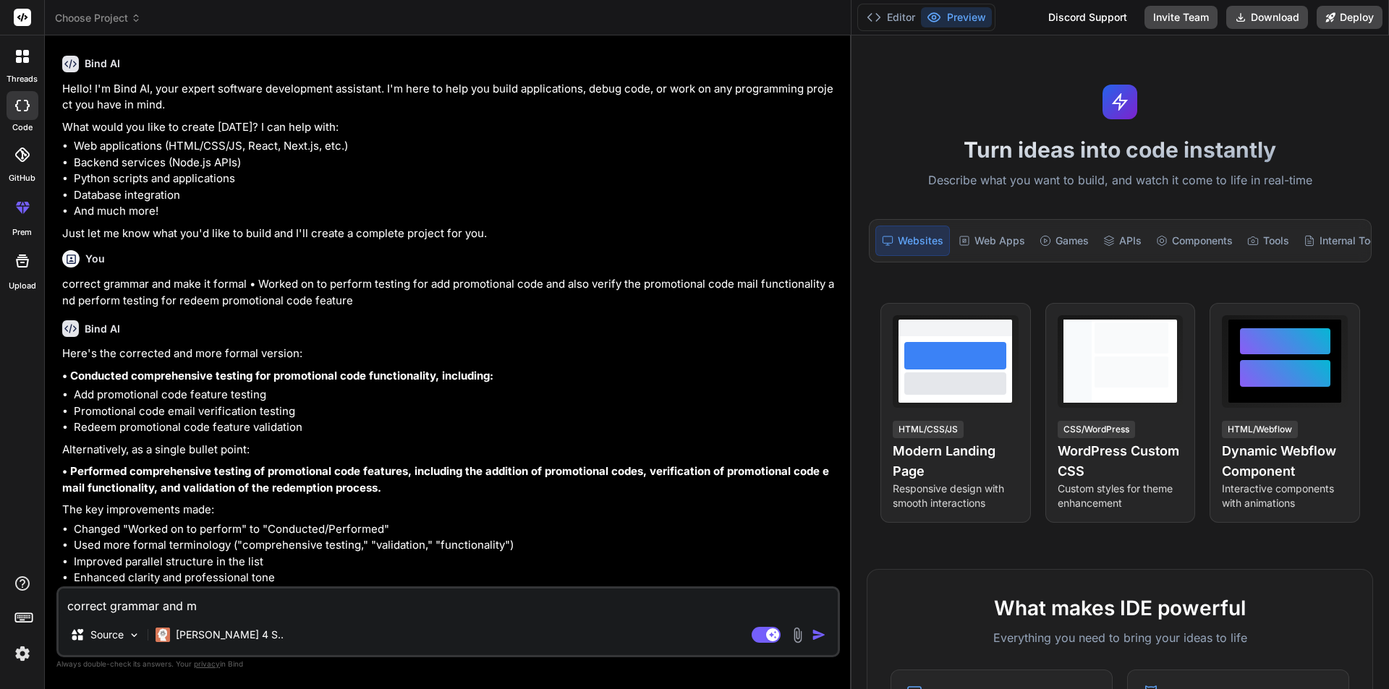
type textarea "x"
type textarea "correct grammar and mak"
type textarea "x"
type textarea "correct grammar and make"
type textarea "x"
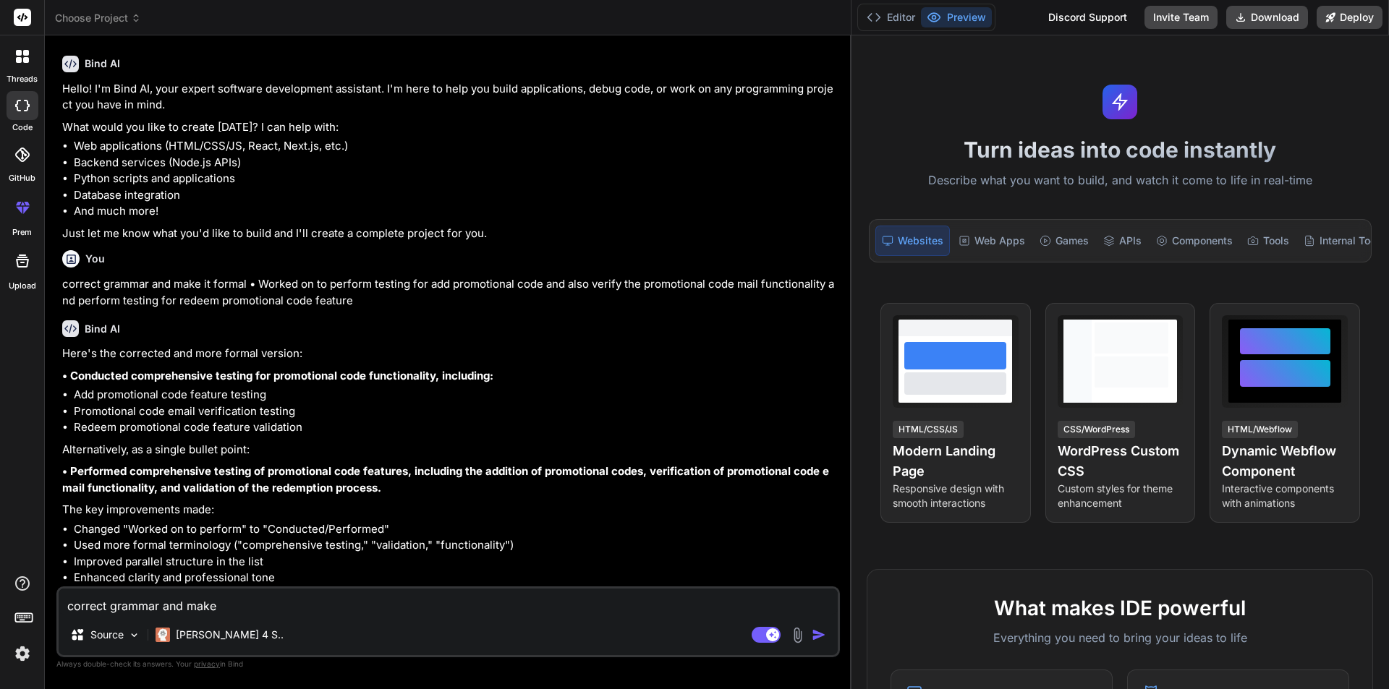
type textarea "correct grammar and make"
type textarea "x"
type textarea "correct grammar and make i"
type textarea "x"
type textarea "correct grammar and make it"
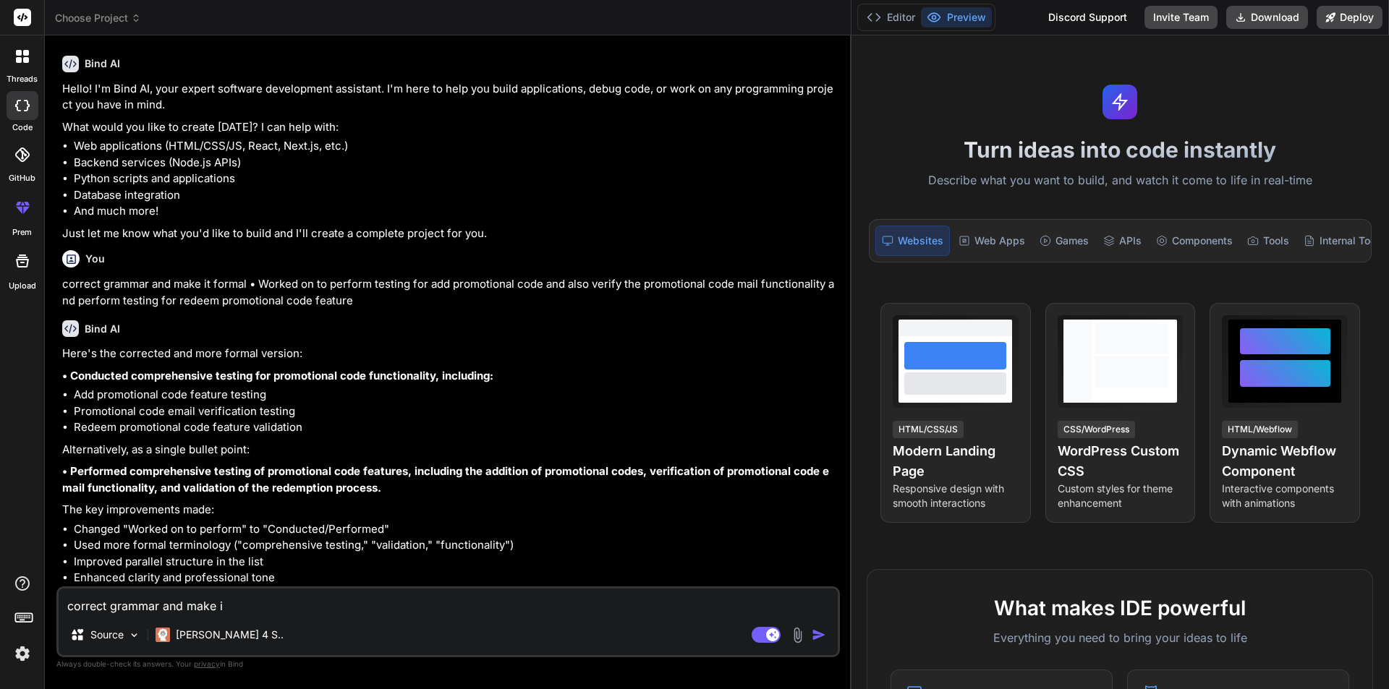
type textarea "x"
type textarea "correct grammar and make it"
type textarea "x"
type textarea "correct grammar and make it f"
type textarea "x"
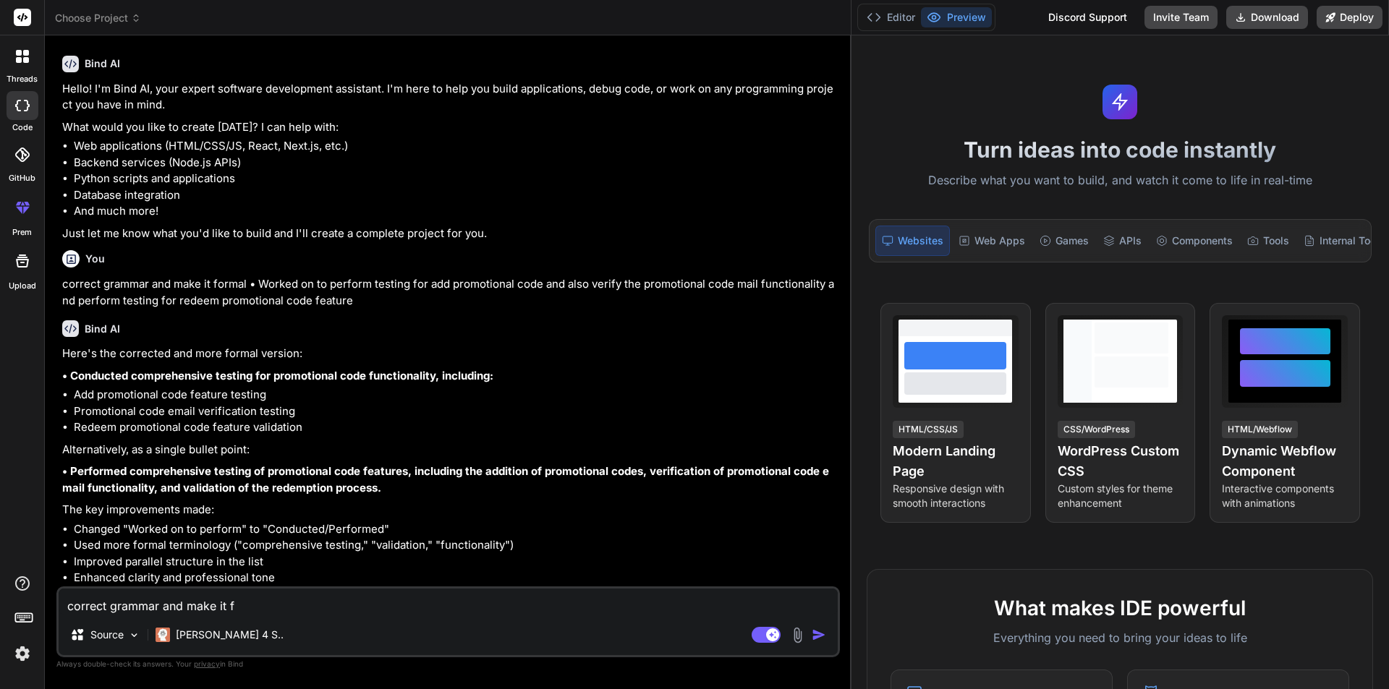
type textarea "correct grammar and make it fo"
type textarea "x"
type textarea "correct grammar and make it for"
type textarea "x"
type textarea "correct grammar and make it form"
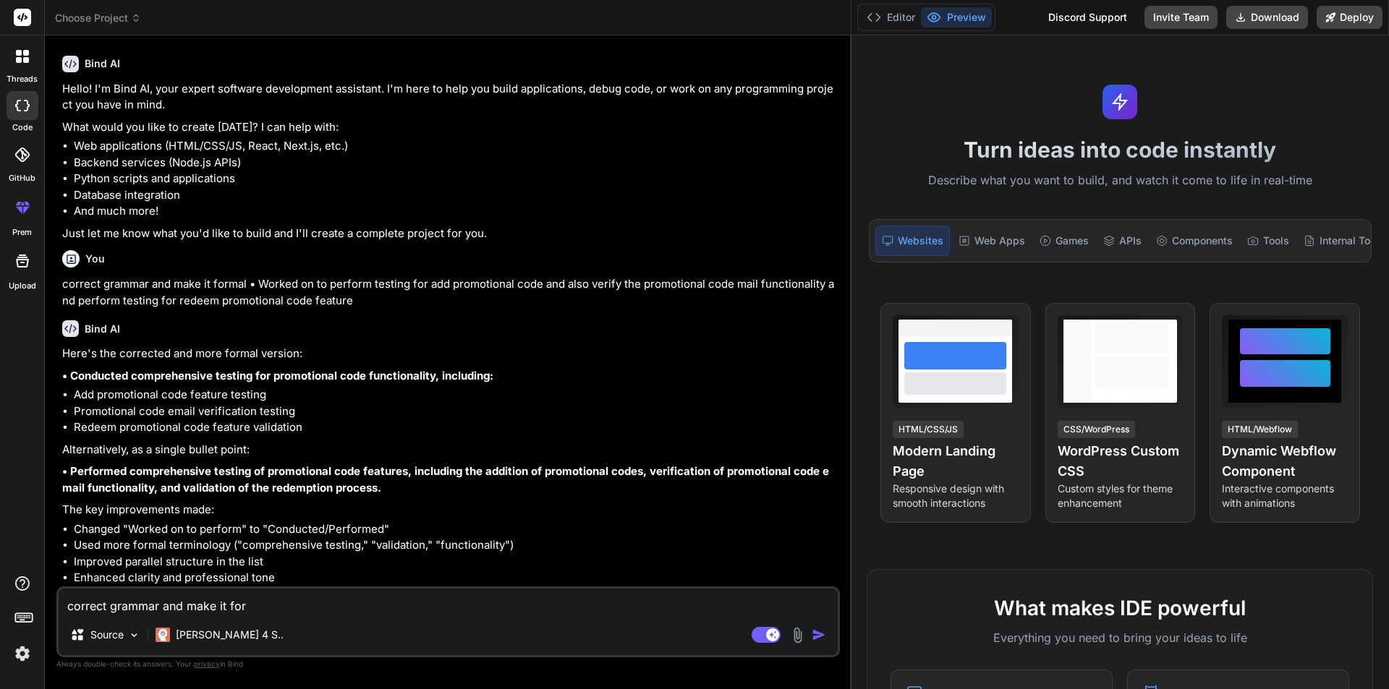
type textarea "x"
type textarea "correct grammar and make it forma"
type textarea "x"
type textarea "correct grammar and make it formal"
type textarea "x"
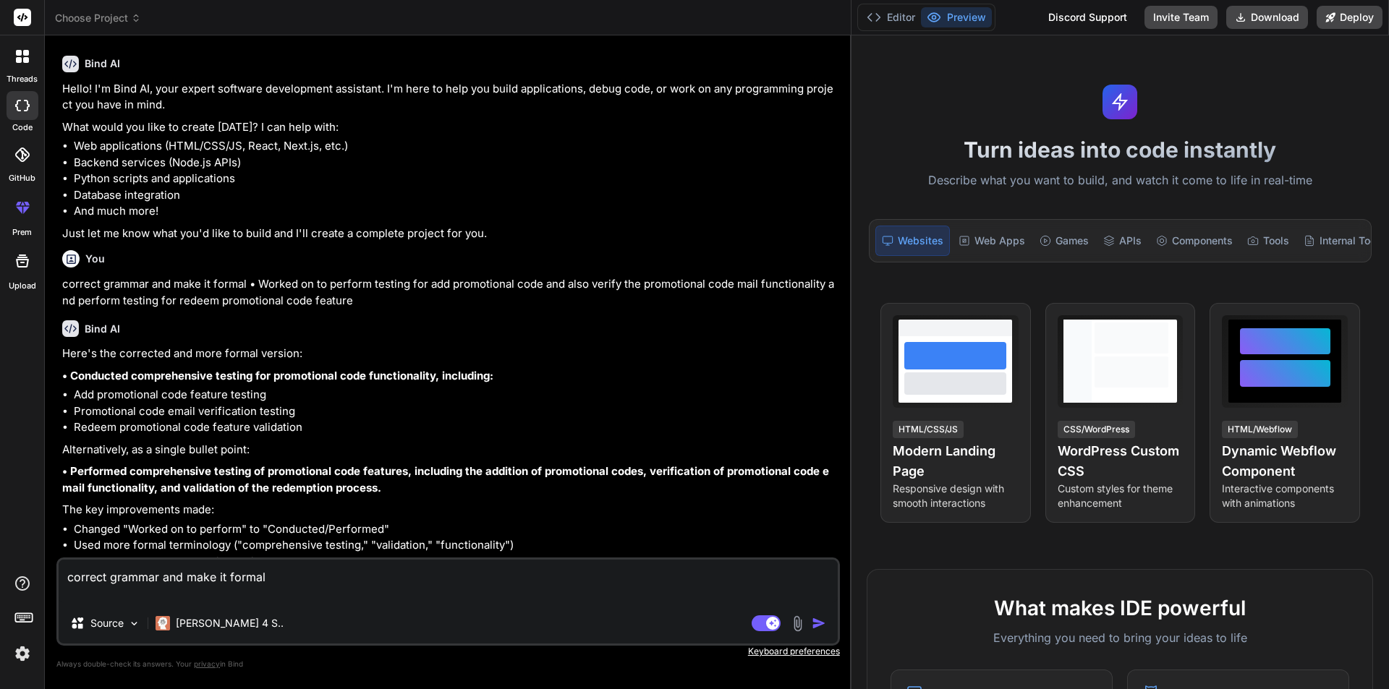
paste textarea "• Performed testing for add promotional code functionality for super admin and …"
type textarea "correct grammar and make it formal • Performed testing for add promotional code…"
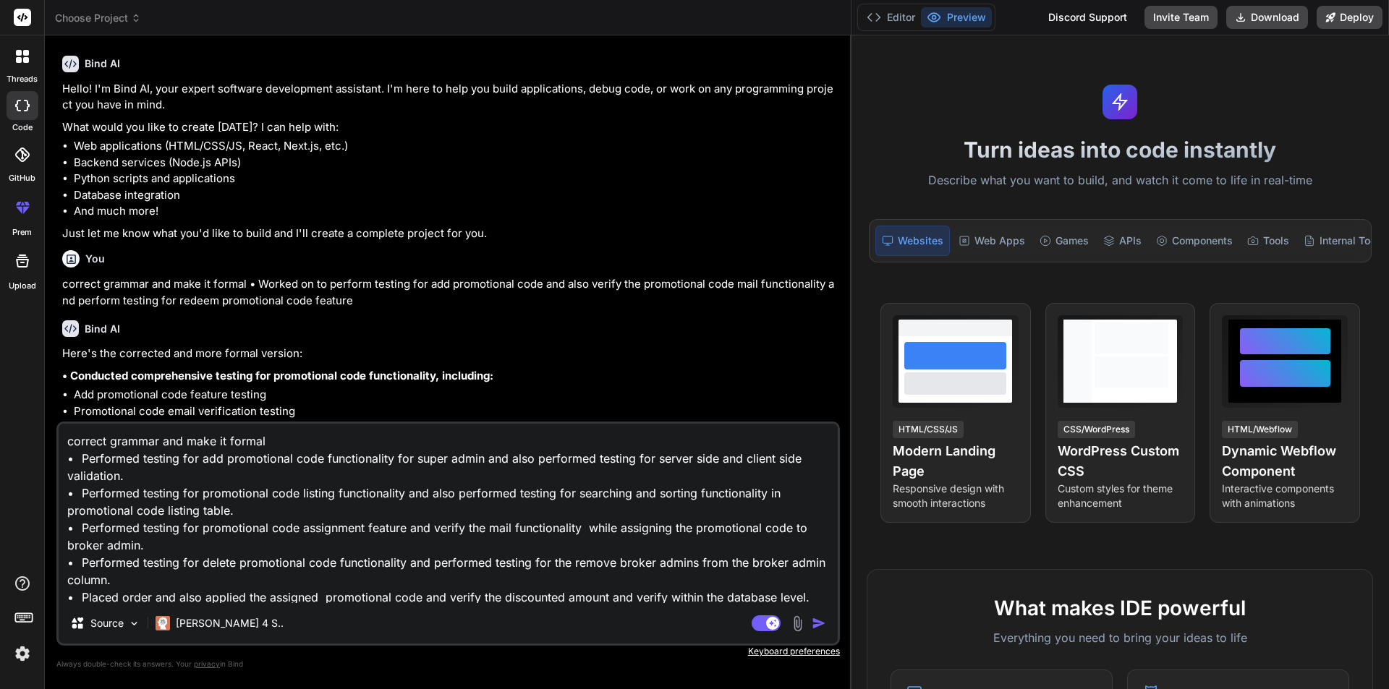
scroll to position [36, 0]
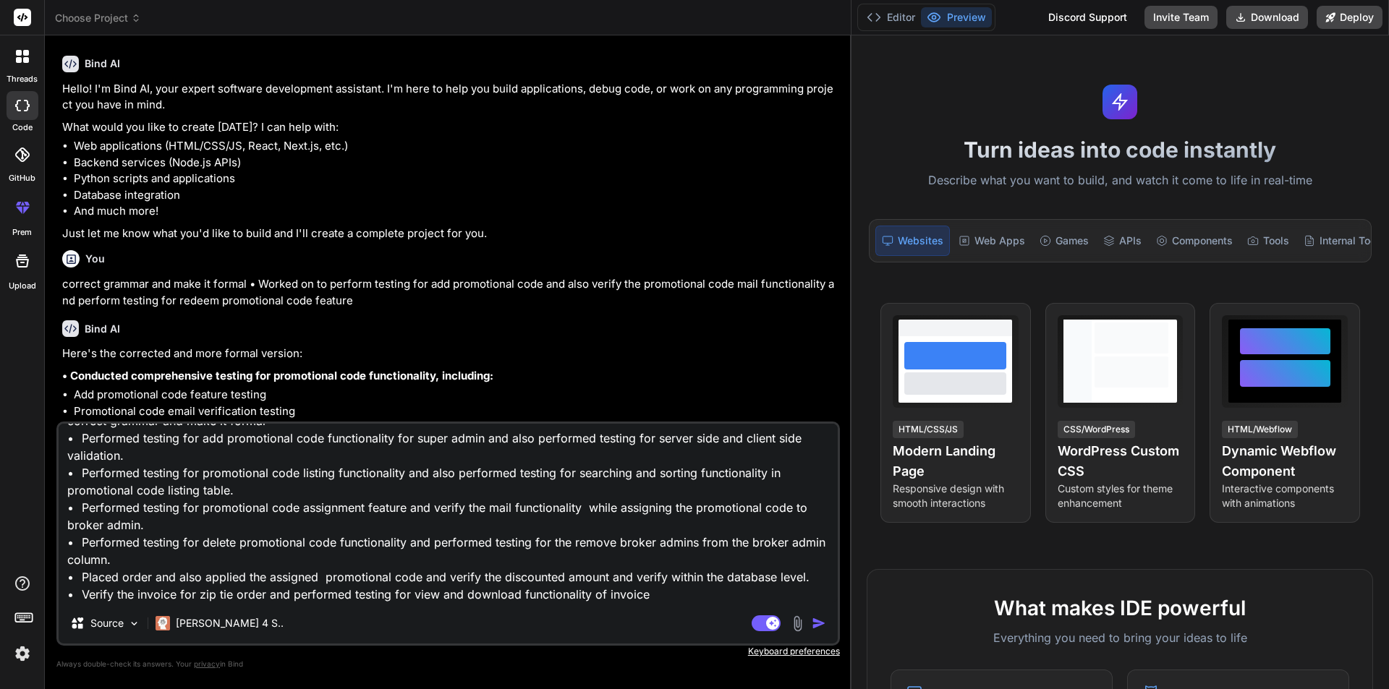
type textarea "x"
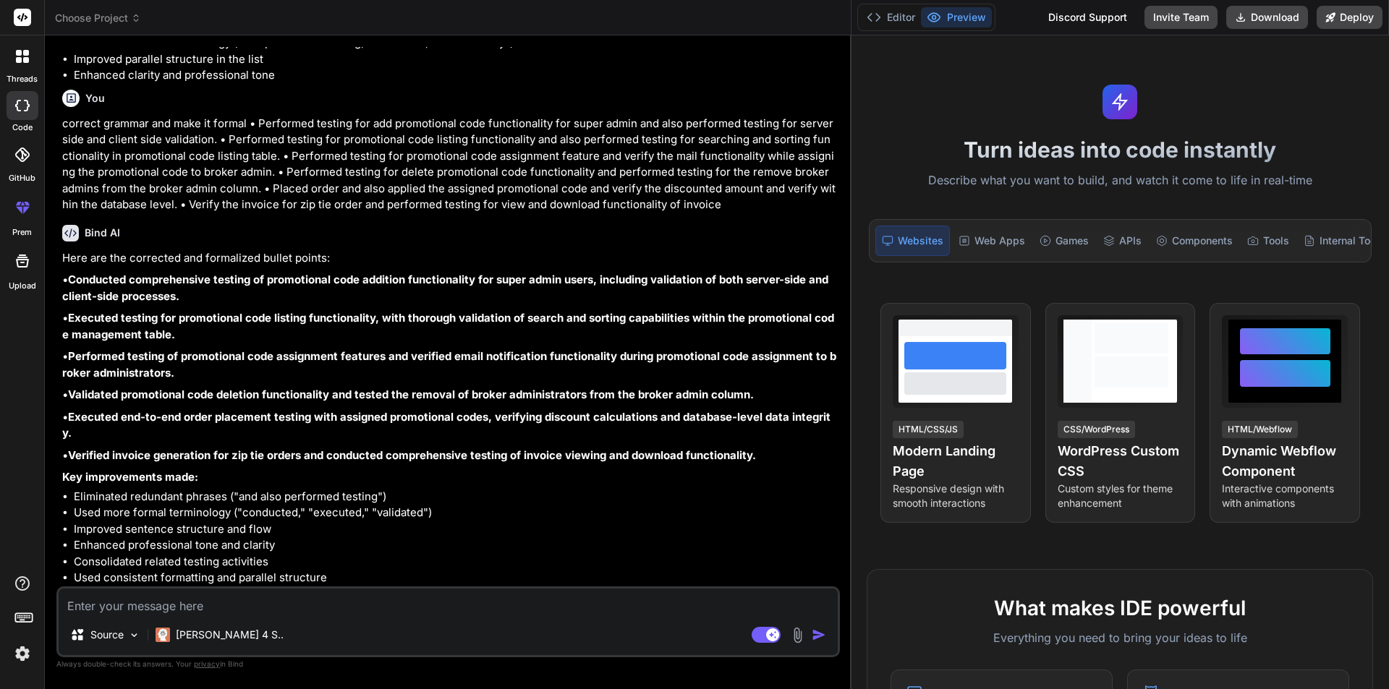
scroll to position [554, 0]
type textarea "x"
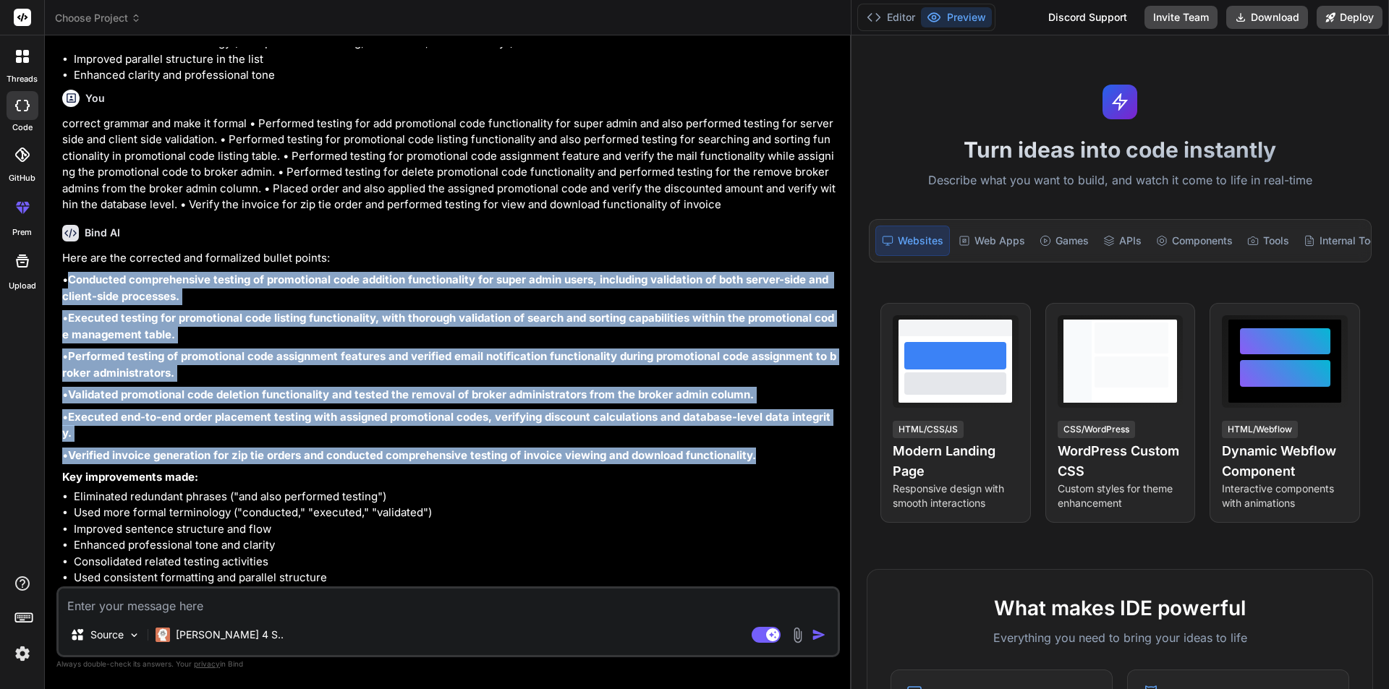
drag, startPoint x: 757, startPoint y: 452, endPoint x: 68, endPoint y: 281, distance: 710.2
click at [68, 281] on div "Here are the corrected and formalized bullet points: • Conducted comprehensive …" at bounding box center [449, 418] width 775 height 336
copy div "Conducted comprehensive testing of promotional code addition functionality for …"
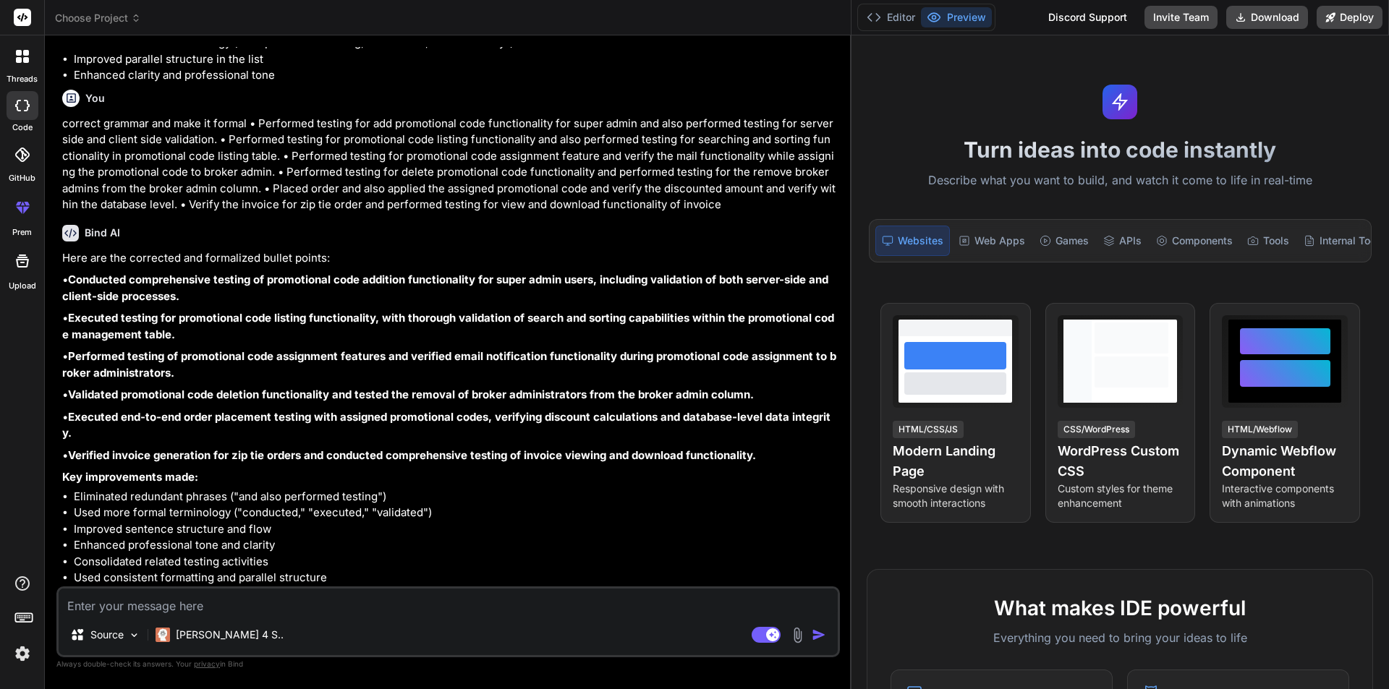
click at [195, 609] on textarea at bounding box center [448, 602] width 779 height 26
paste textarea "• Worked on to performed comprehensive testing of sky point setting and perform…"
type textarea "• Worked on to performed comprehensive testing of sky point setting and perform…"
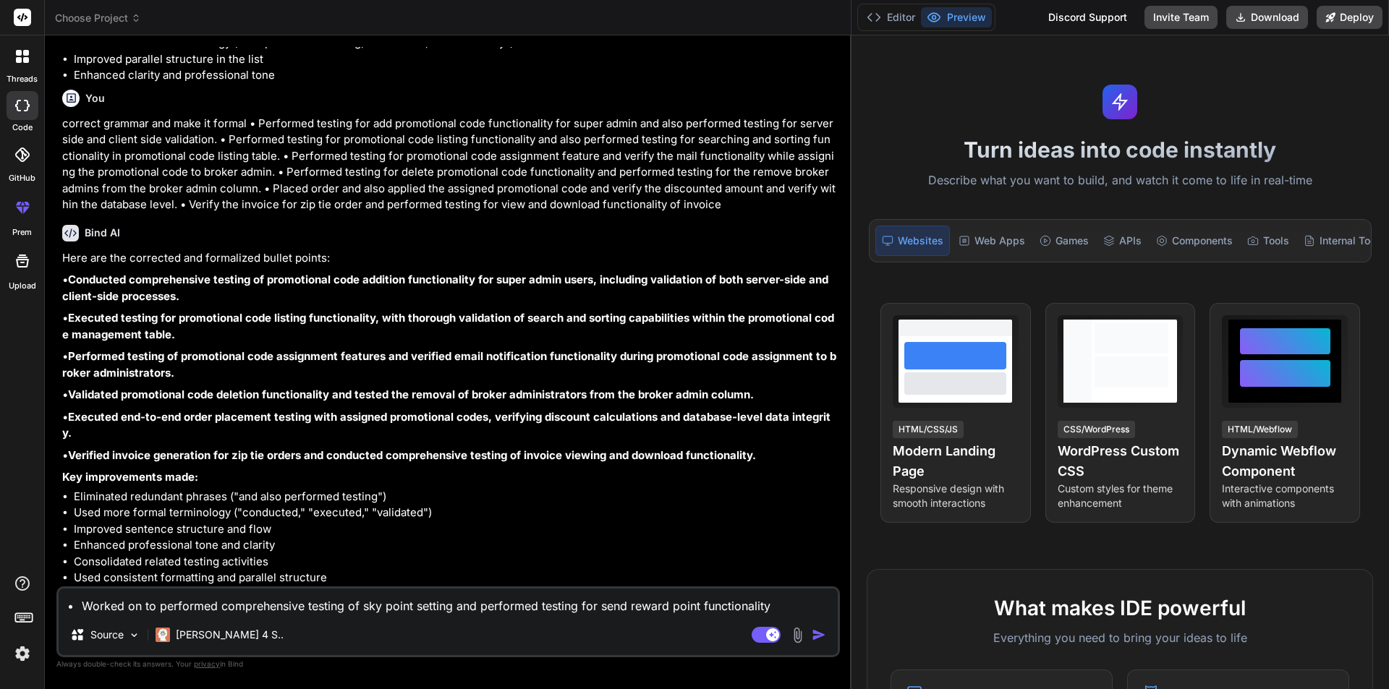
type textarea "x"
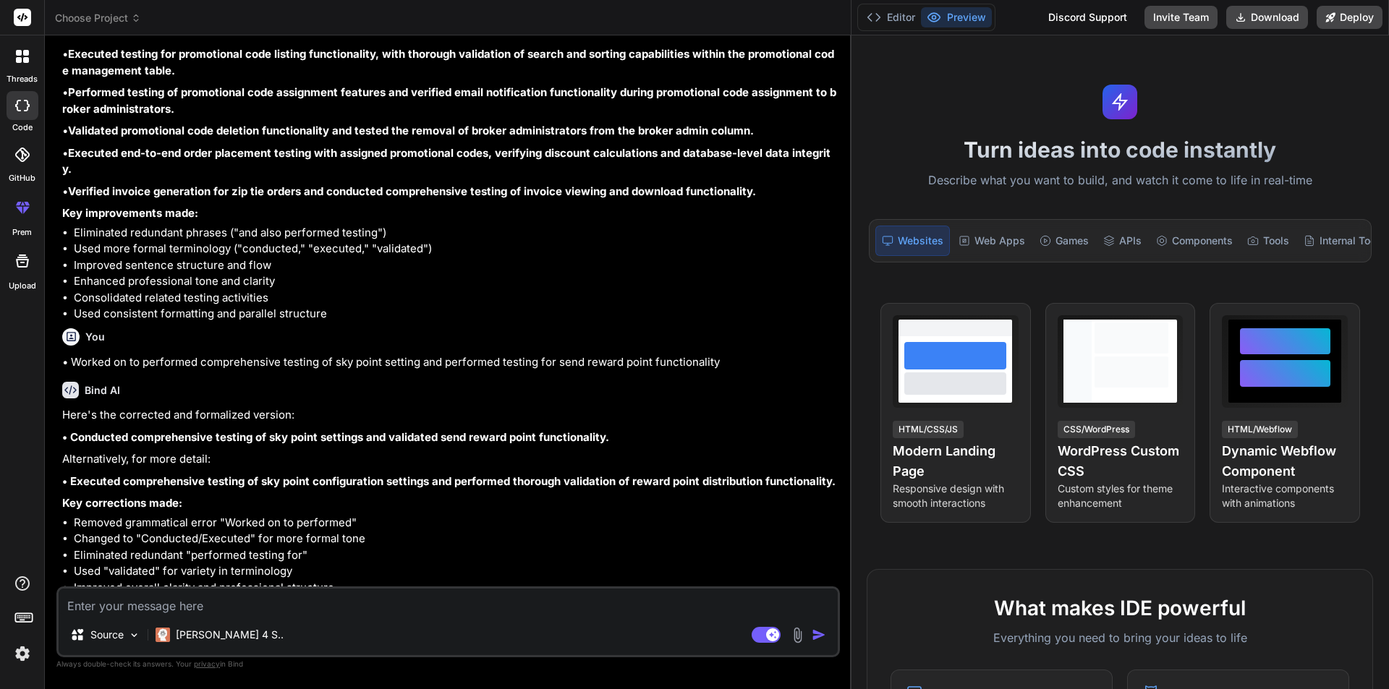
scroll to position [828, 0]
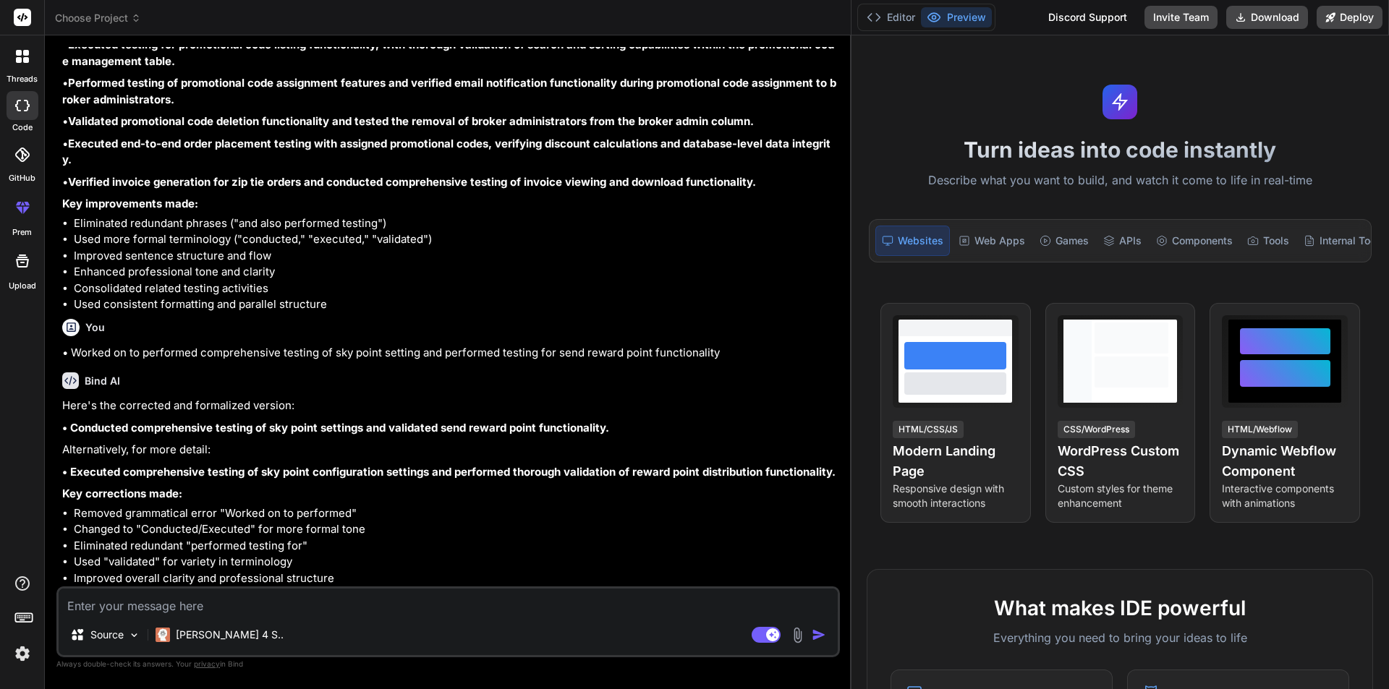
type textarea "x"
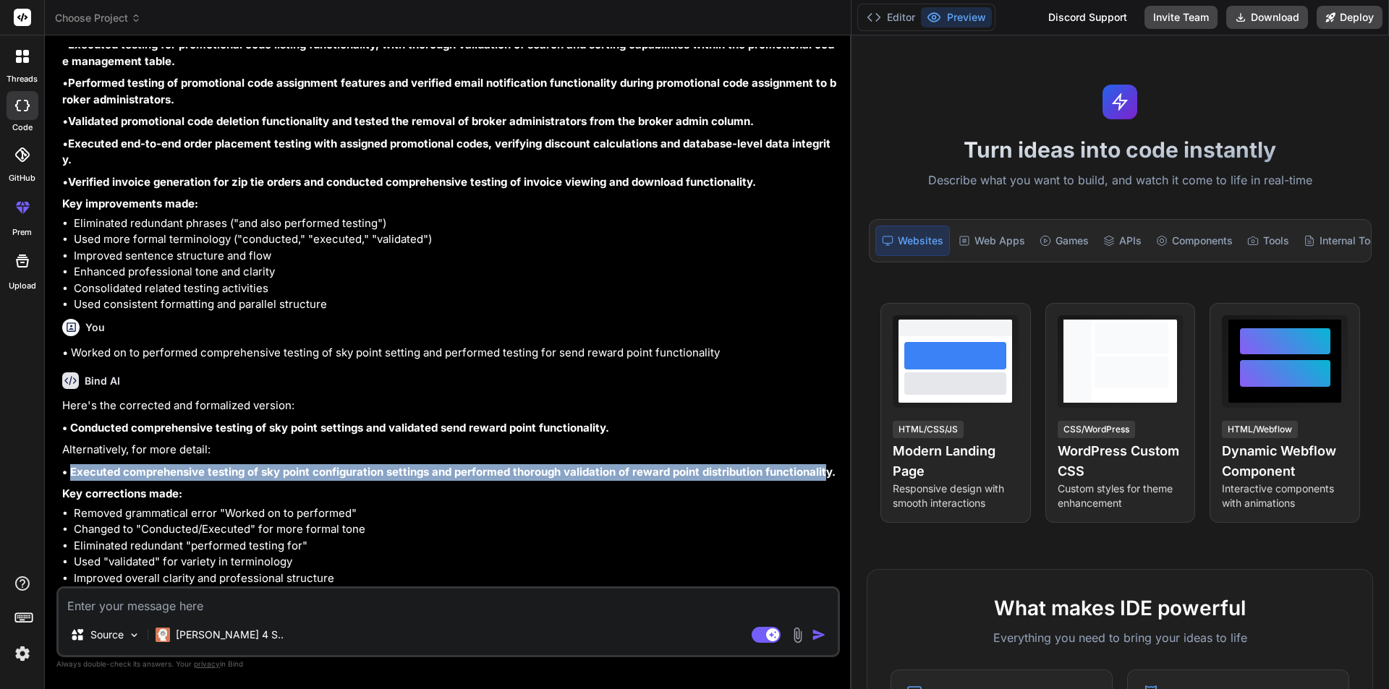
drag, startPoint x: 828, startPoint y: 470, endPoint x: 72, endPoint y: 470, distance: 755.2
click at [72, 470] on strong "• Executed comprehensive testing of sky point configuration settings and perfor…" at bounding box center [448, 472] width 773 height 14
copy strong "Executed comprehensive testing of sky point configuration settings and performe…"
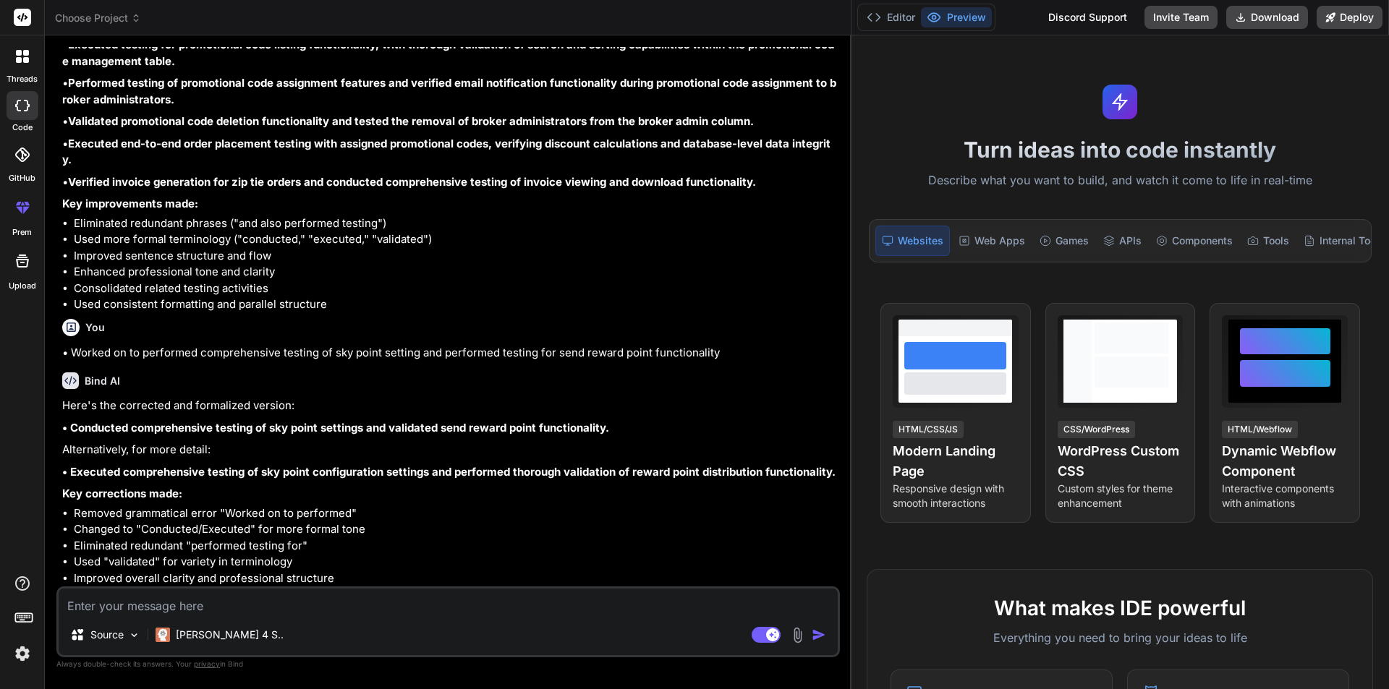
click at [150, 611] on textarea at bounding box center [448, 602] width 779 height 26
paste textarea "• Performed testing for coin setting feature and also performed testing for sta…"
type textarea "• Performed testing for coin setting feature and also performed testing for sta…"
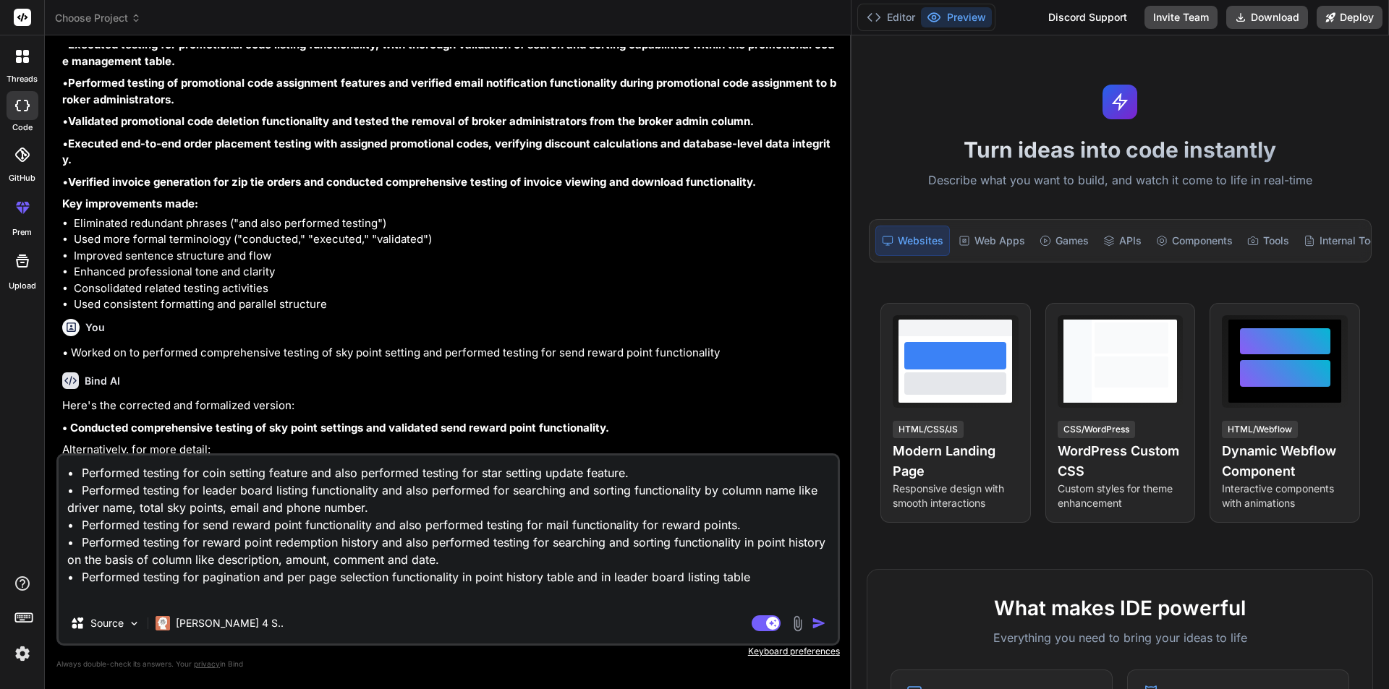
type textarea "x"
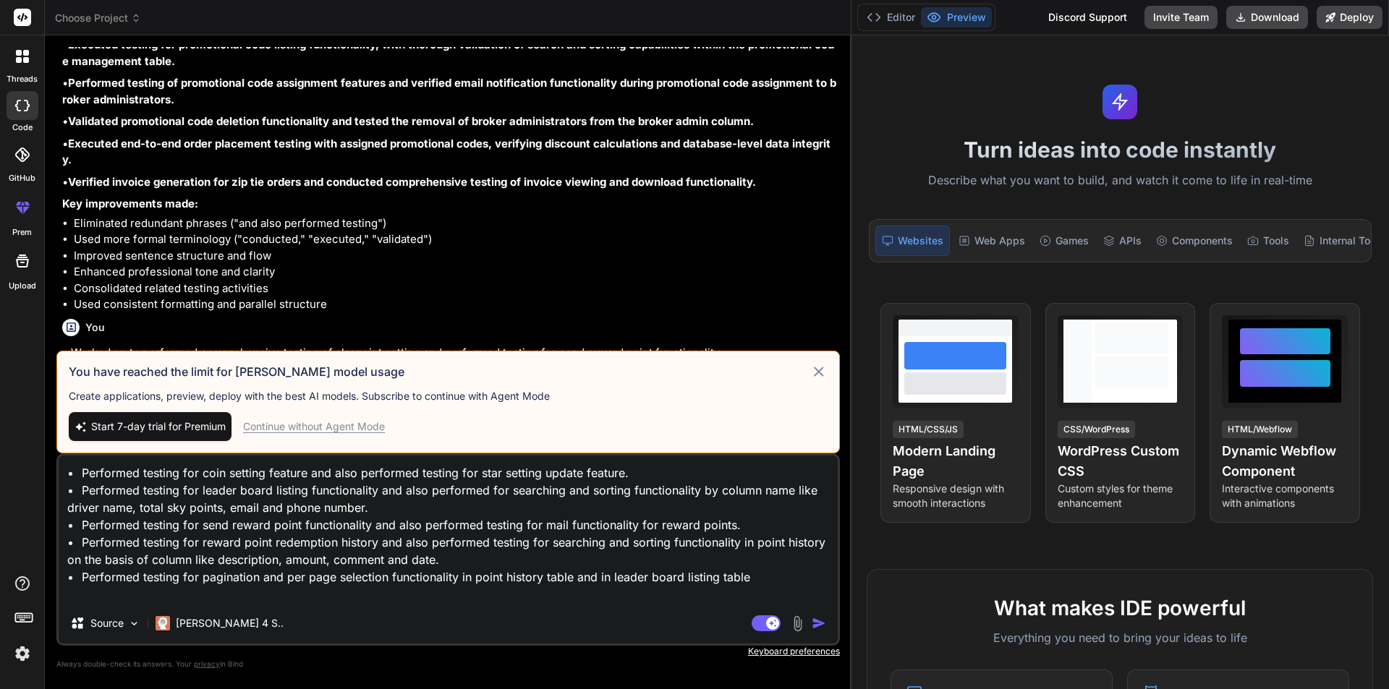
type textarea "• Performed testing for coin setting feature and also performed testing for sta…"
click at [813, 626] on img "button" at bounding box center [819, 623] width 14 height 14
click at [820, 374] on icon at bounding box center [818, 371] width 17 height 17
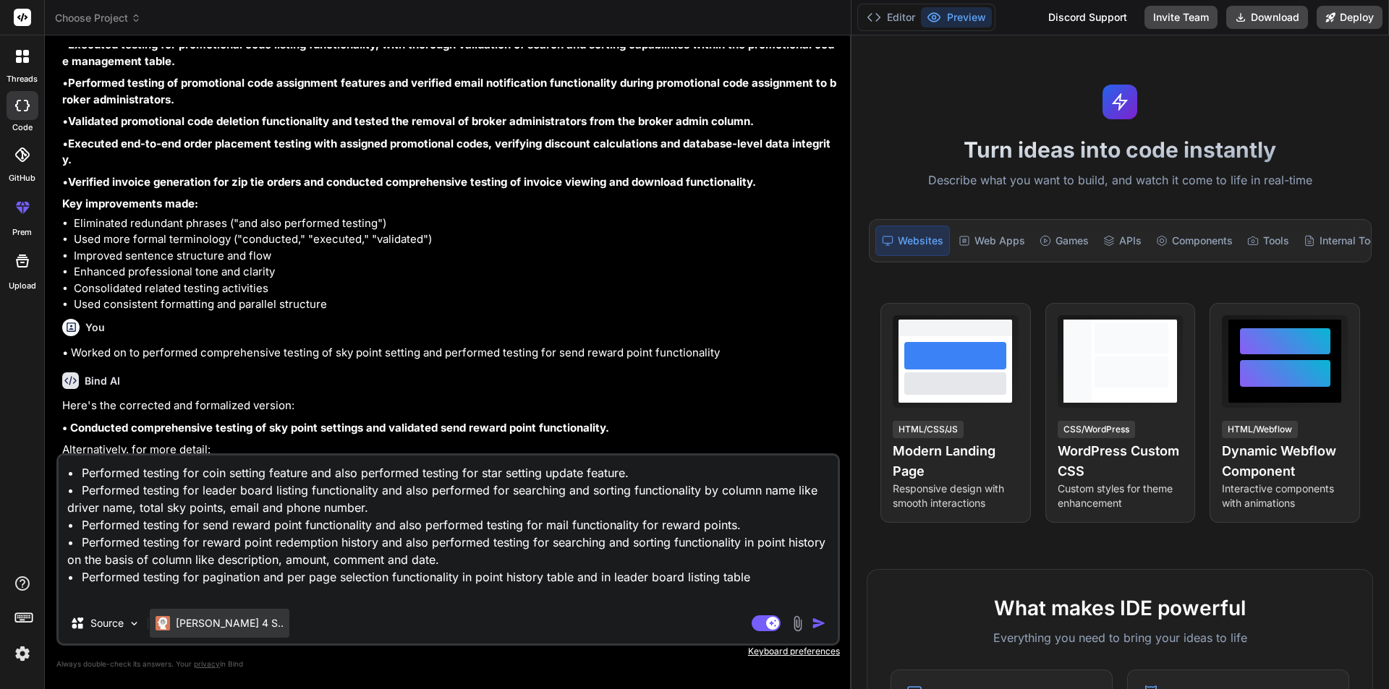
click at [224, 626] on p "[PERSON_NAME] 4 S.." at bounding box center [230, 623] width 108 height 14
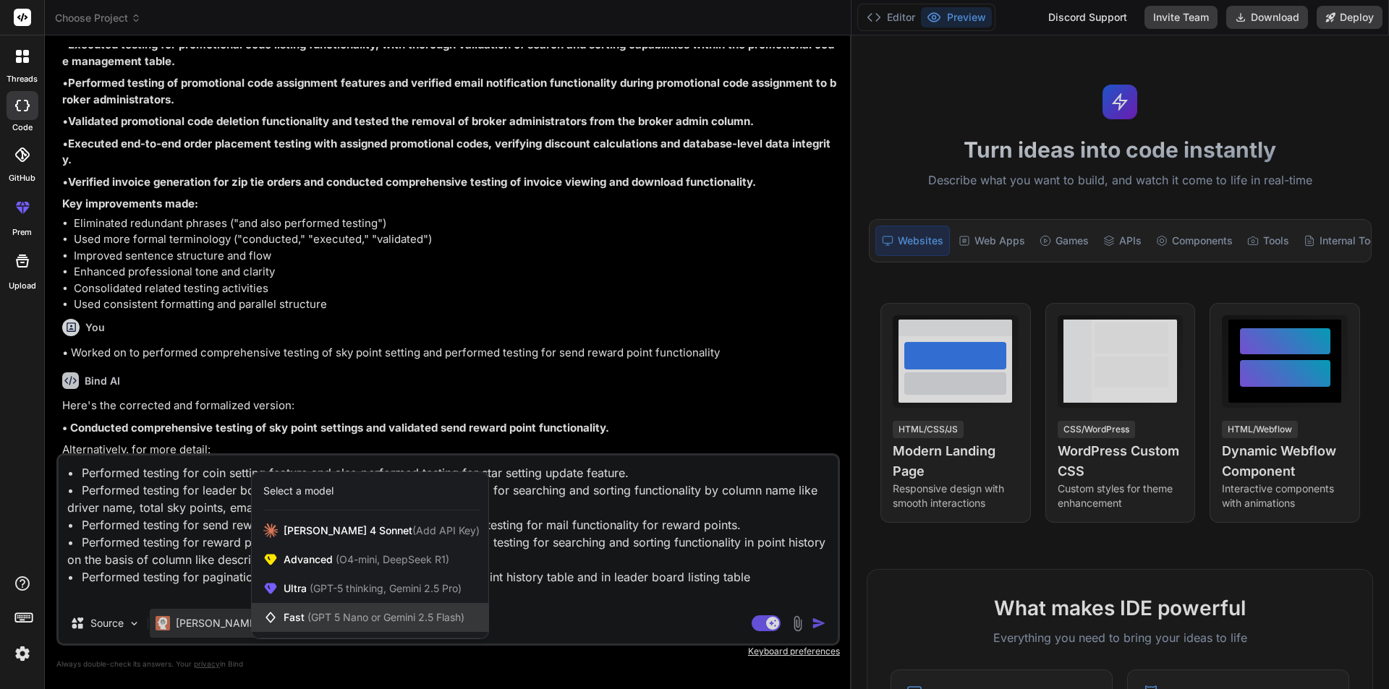
click at [345, 619] on span "(GPT 5 Nano or Gemini 2.5 Flash)" at bounding box center [385, 617] width 157 height 12
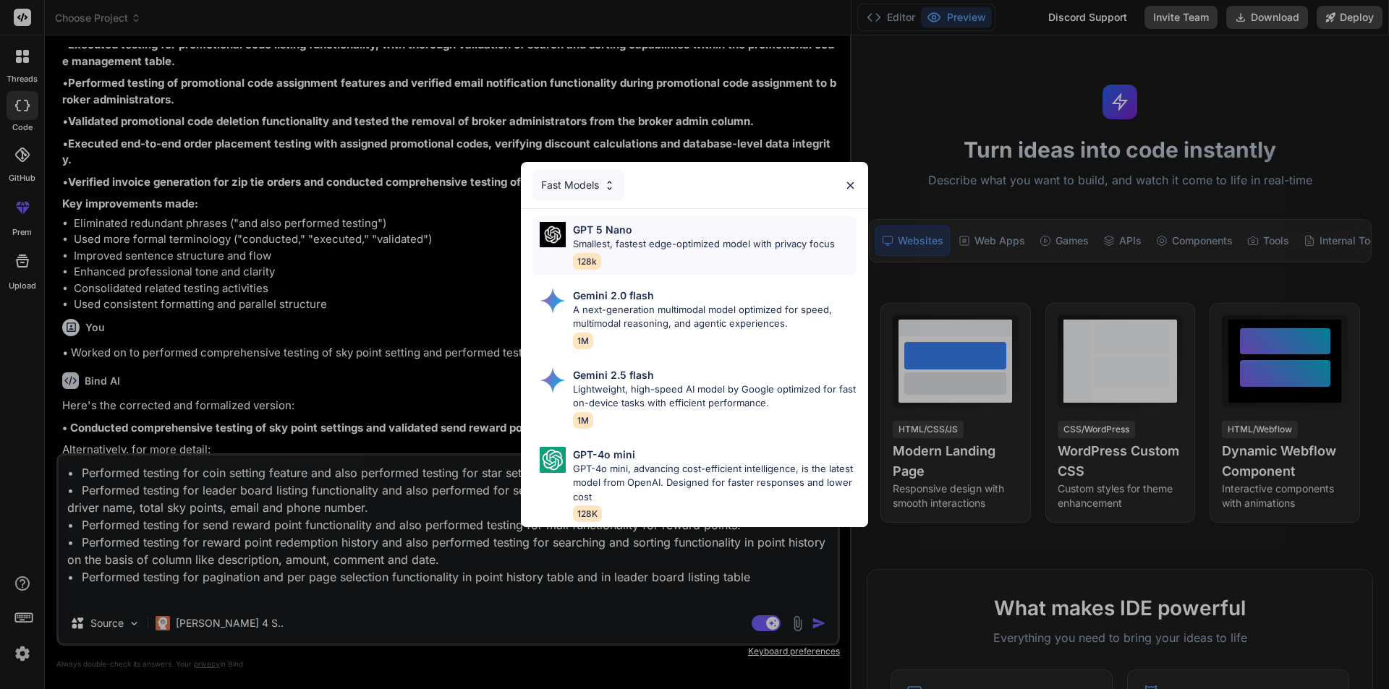
click at [784, 231] on div "GPT 5 Nano" at bounding box center [704, 229] width 262 height 15
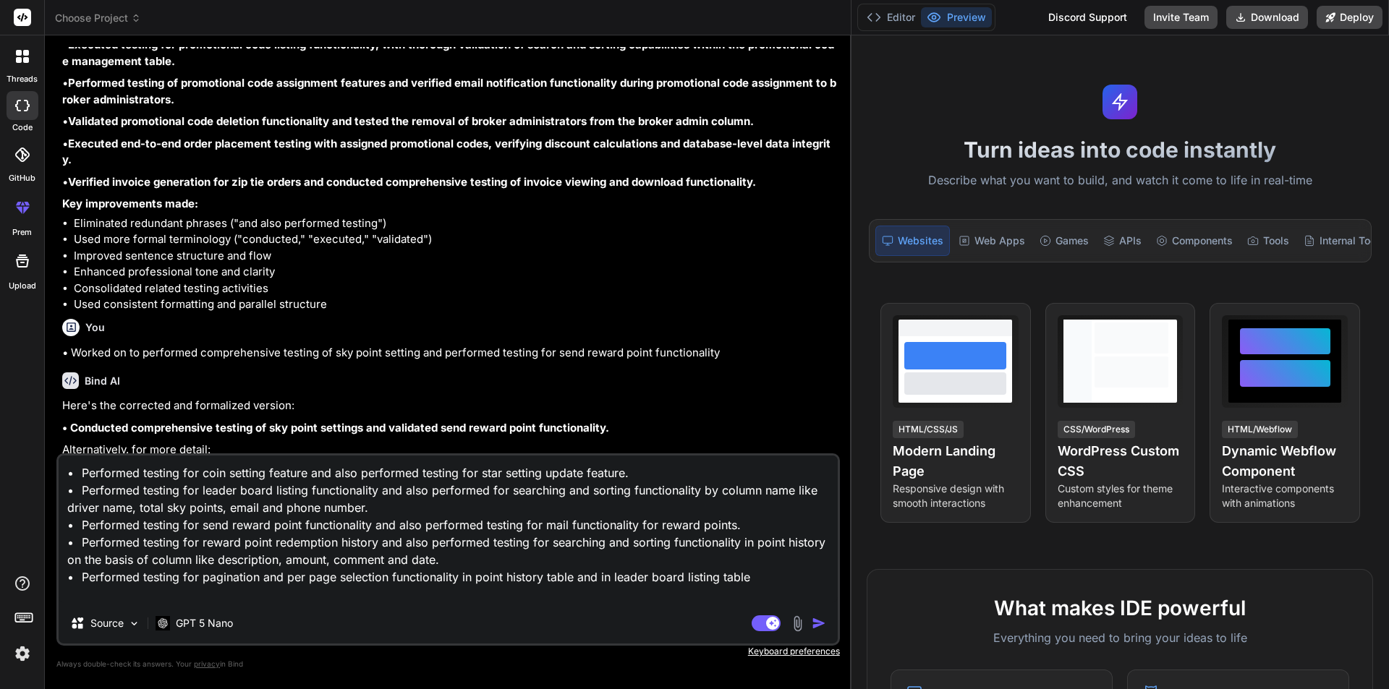
click at [821, 619] on img "button" at bounding box center [819, 623] width 14 height 14
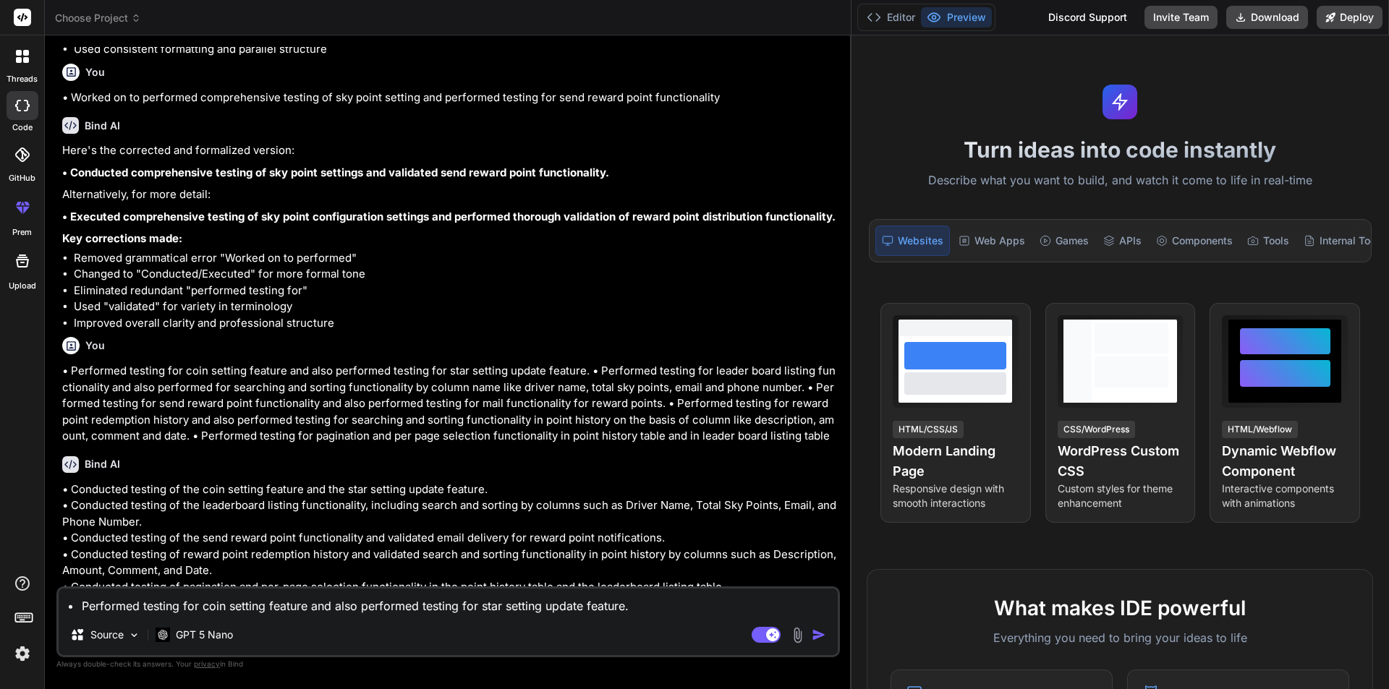
scroll to position [1094, 0]
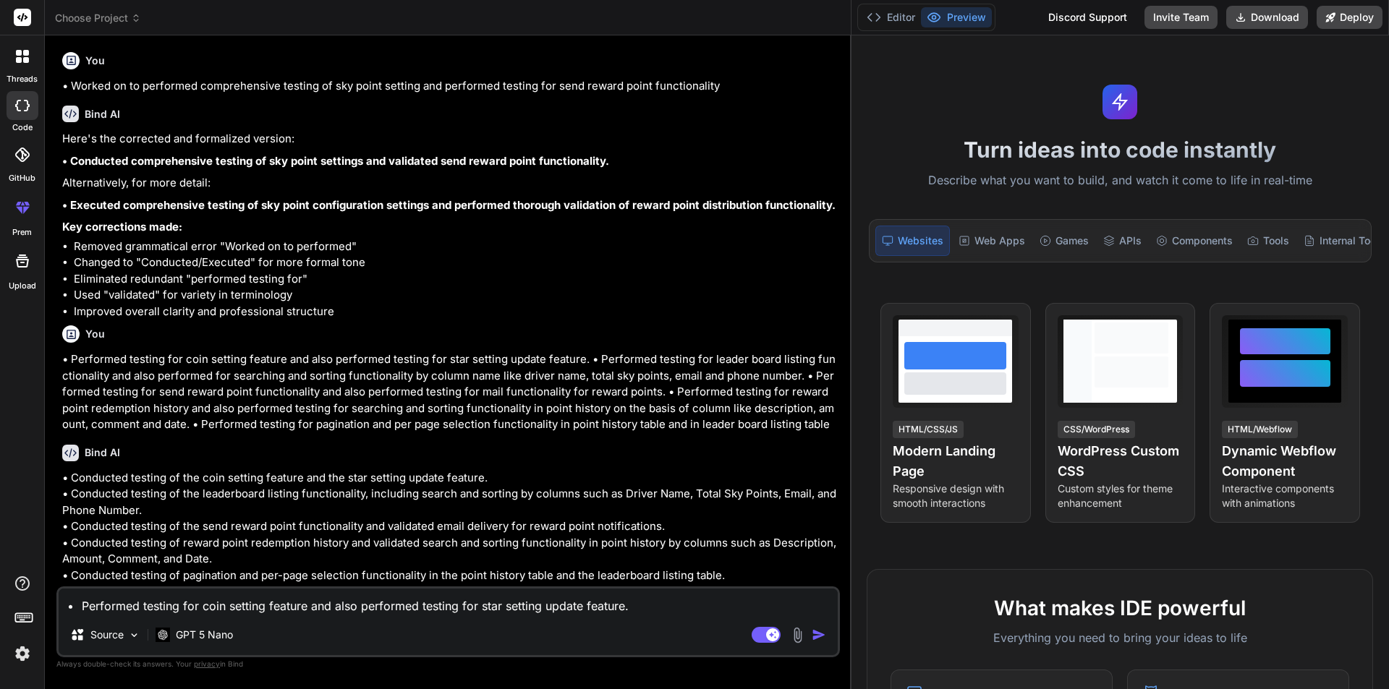
type textarea "x"
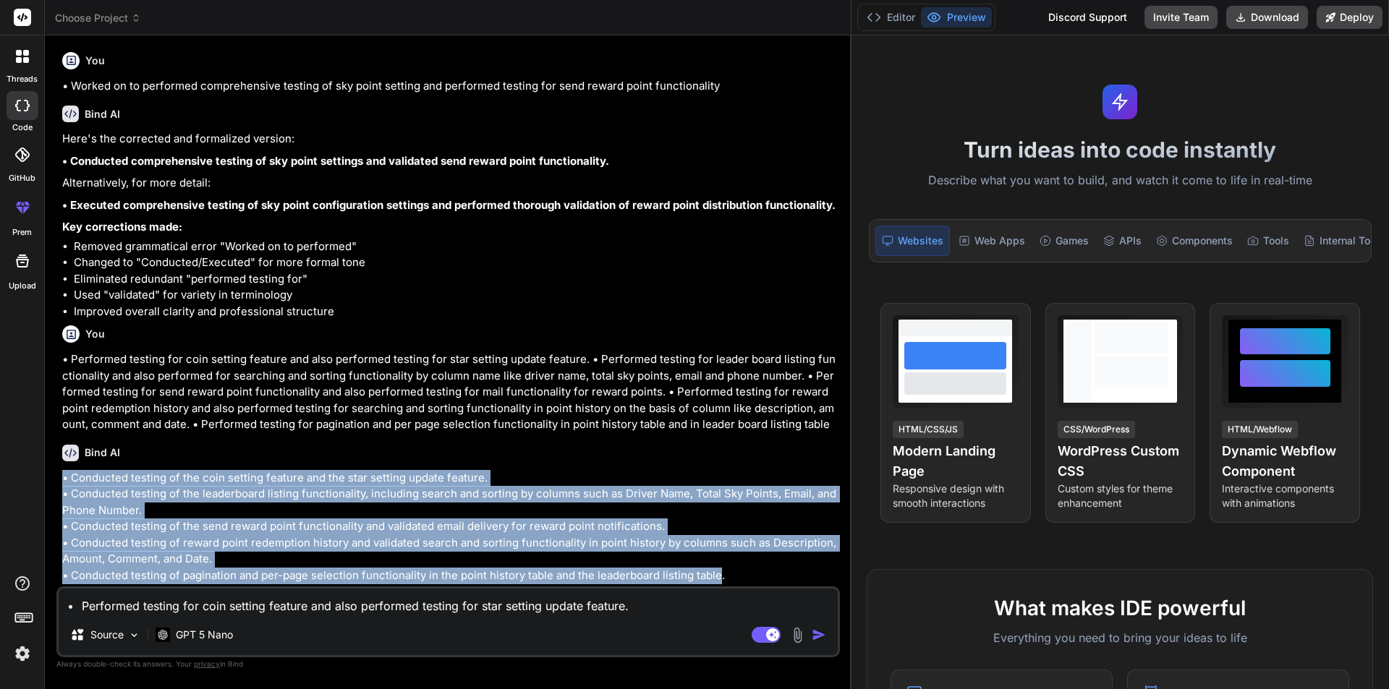
drag, startPoint x: 720, startPoint y: 574, endPoint x: 60, endPoint y: 477, distance: 667.5
click at [60, 477] on div "You hello Bind AI Hello! I'm Bind AI, your expert software development assistan…" at bounding box center [449, 317] width 781 height 540
copy p "• Conducted testing of the coin setting feature and the star setting update fea…"
